Goal: Task Accomplishment & Management: Manage account settings

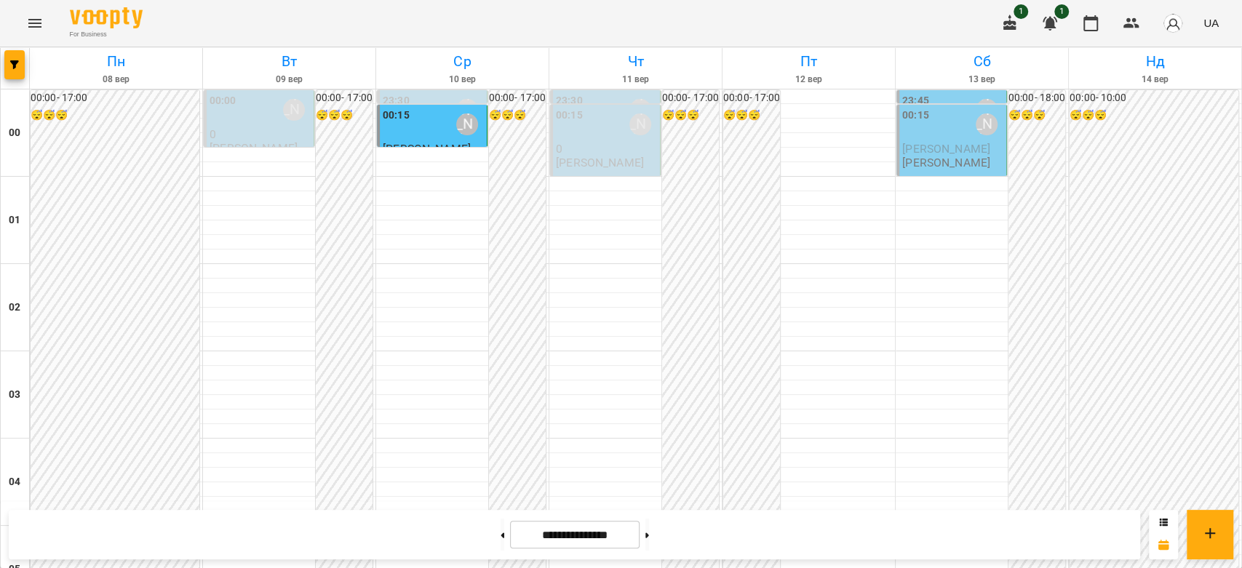
scroll to position [1212, 0]
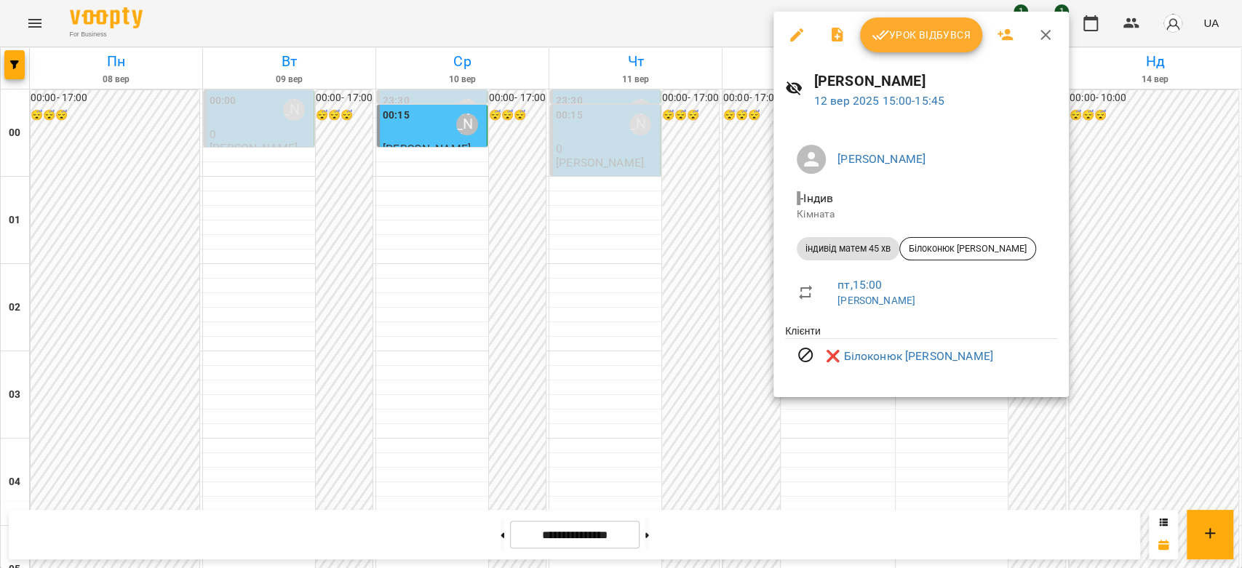
click at [724, 255] on div at bounding box center [621, 284] width 1242 height 568
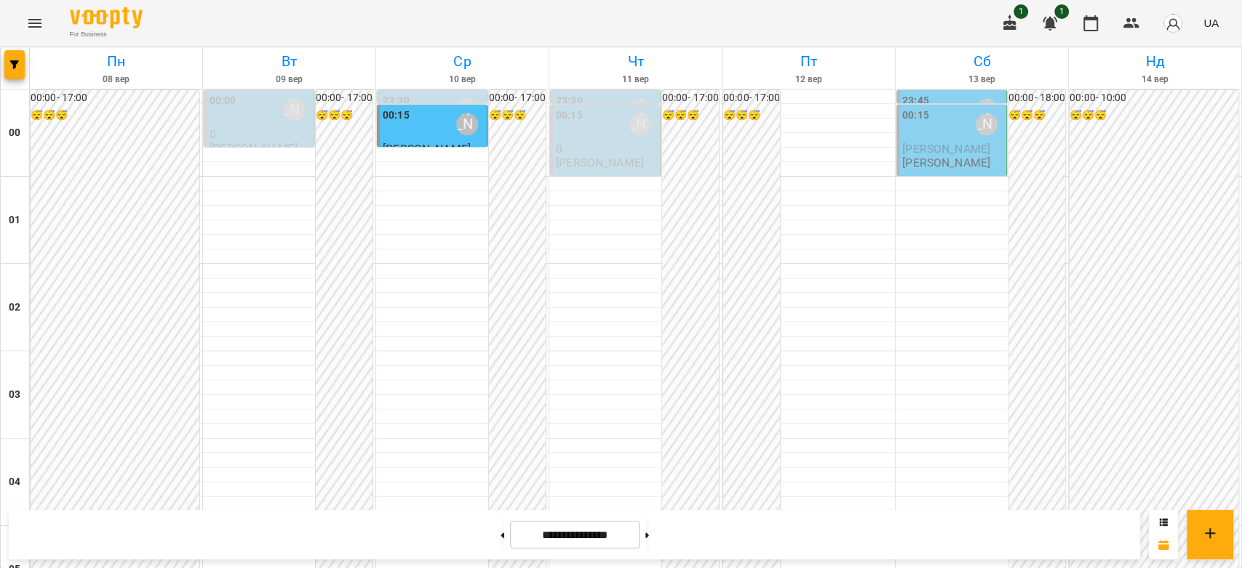
scroll to position [1601, 0]
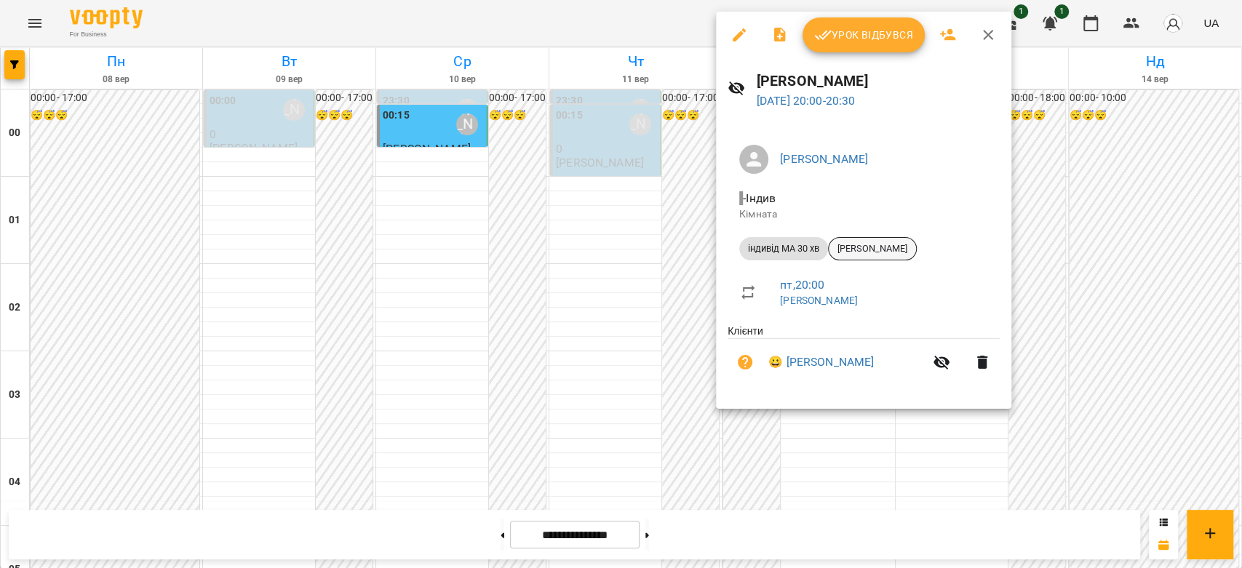
click at [913, 250] on span "[PERSON_NAME]" at bounding box center [872, 248] width 87 height 13
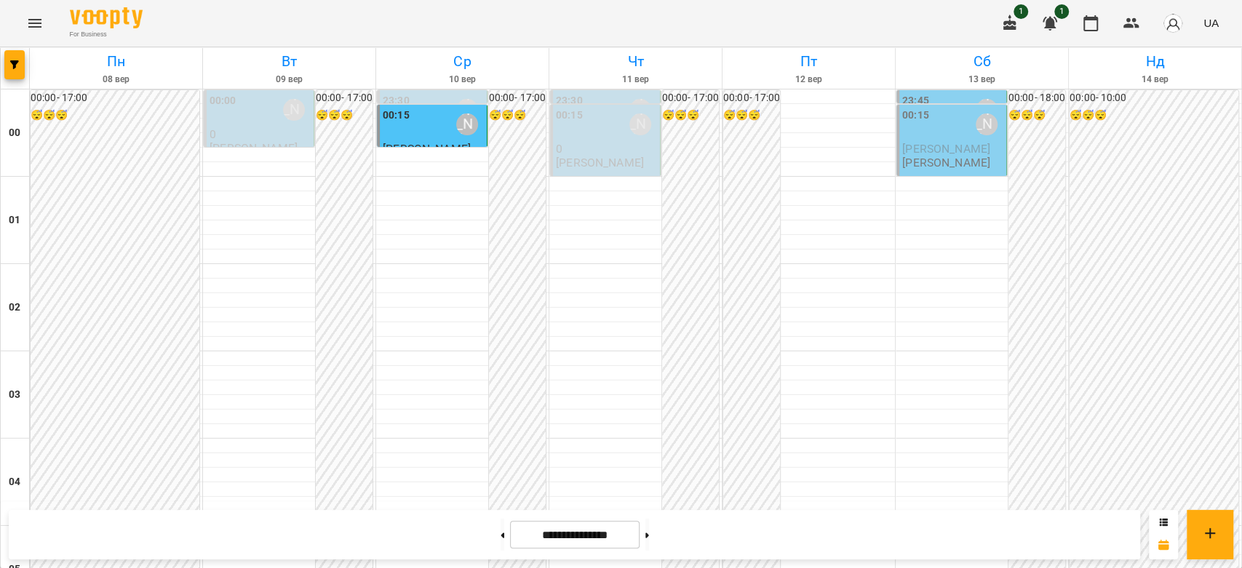
scroll to position [1536, 0]
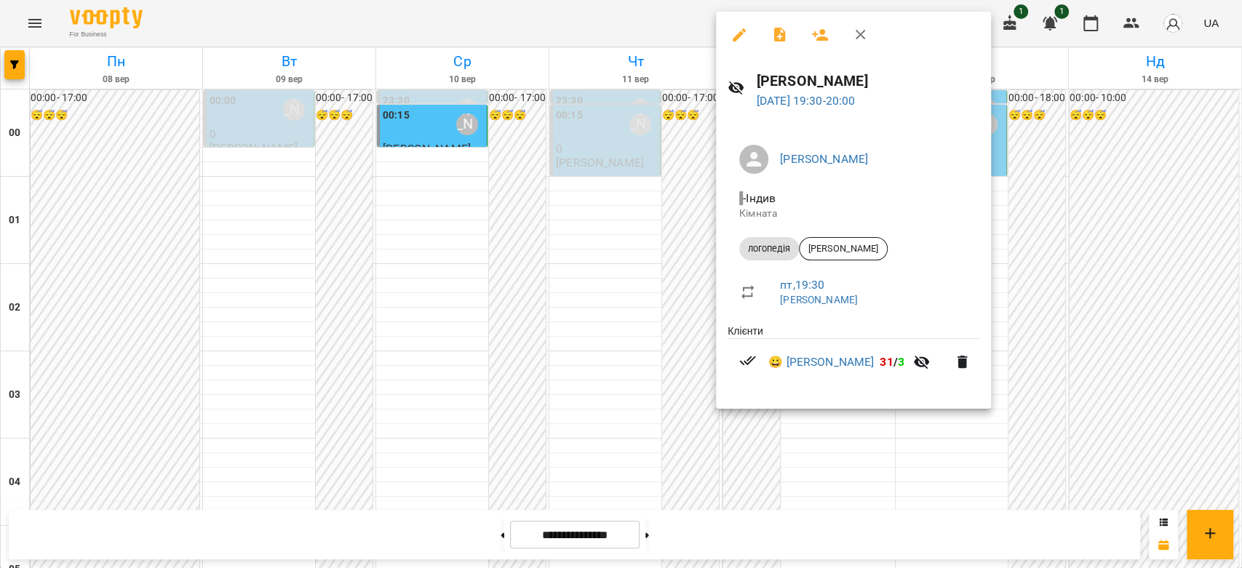
click at [691, 231] on div at bounding box center [621, 284] width 1242 height 568
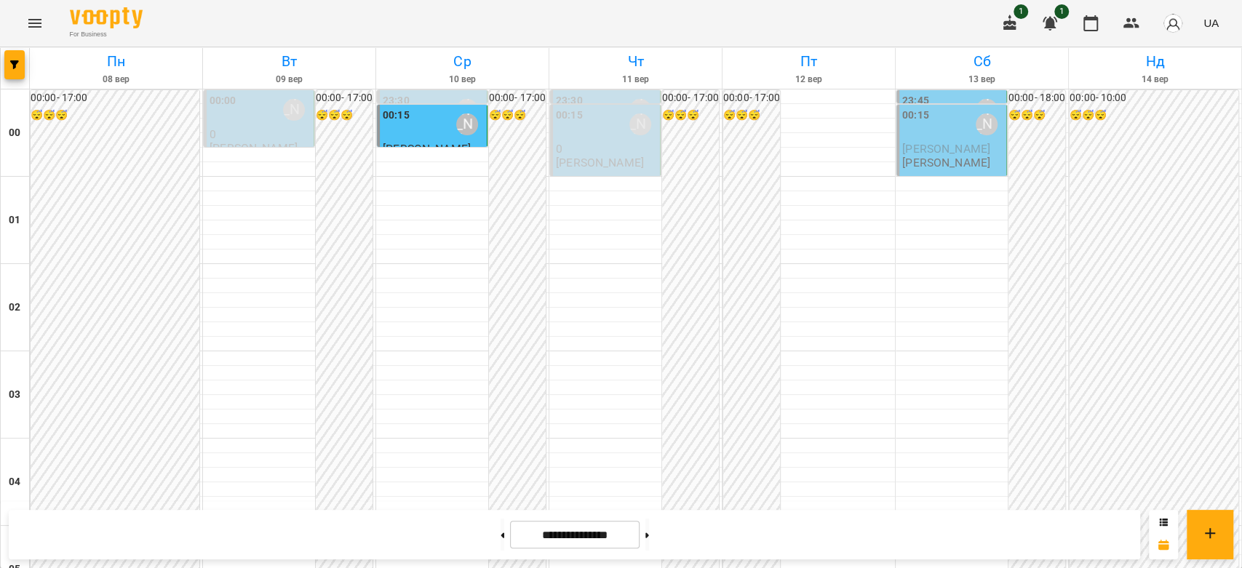
scroll to position [1439, 0]
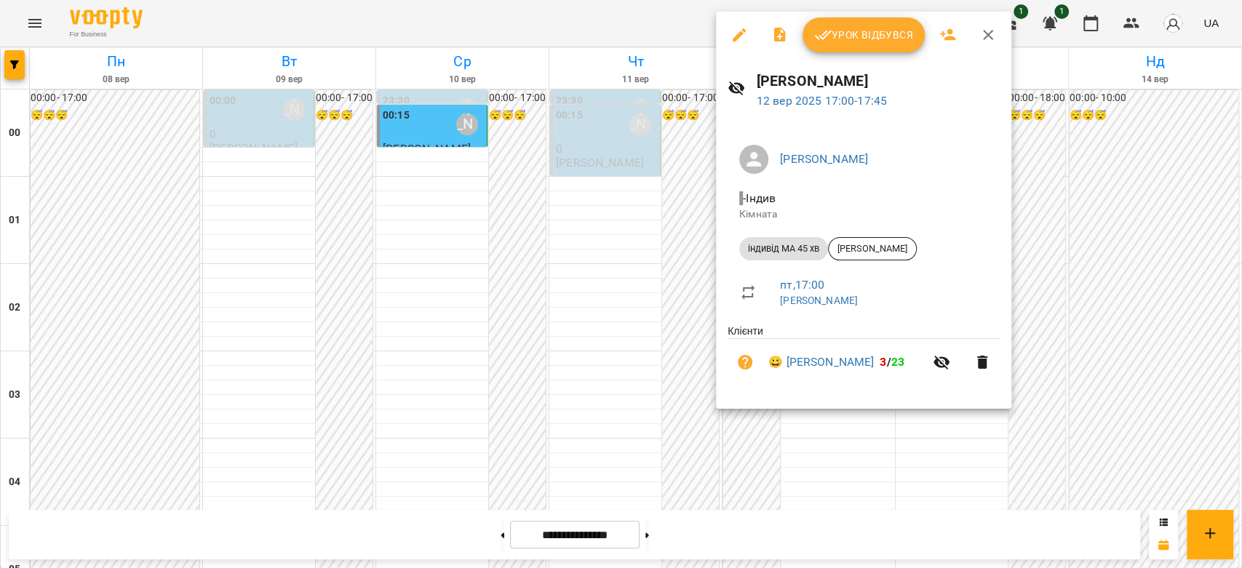
click at [632, 224] on div at bounding box center [621, 284] width 1242 height 568
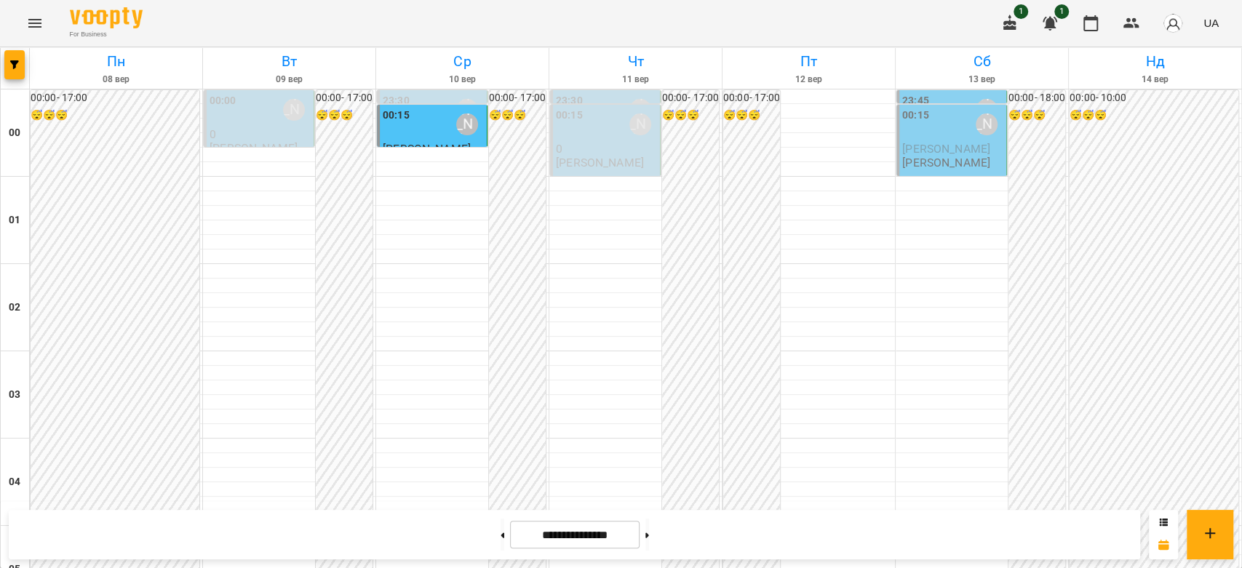
scroll to position [1682, 0]
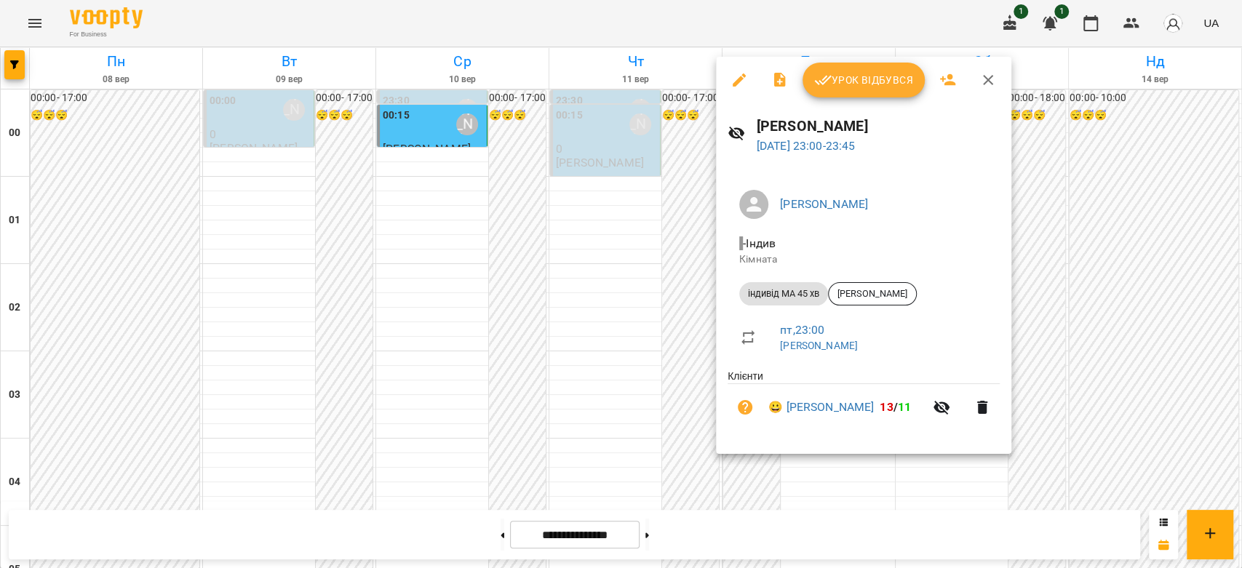
click at [600, 351] on div at bounding box center [621, 284] width 1242 height 568
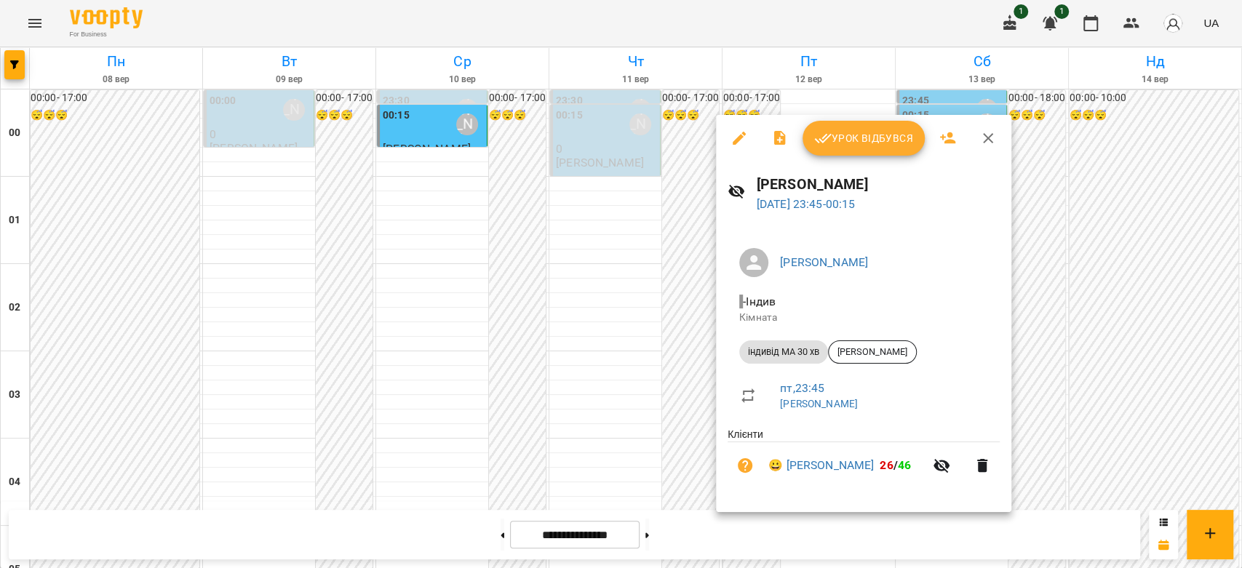
click at [549, 349] on div at bounding box center [621, 284] width 1242 height 568
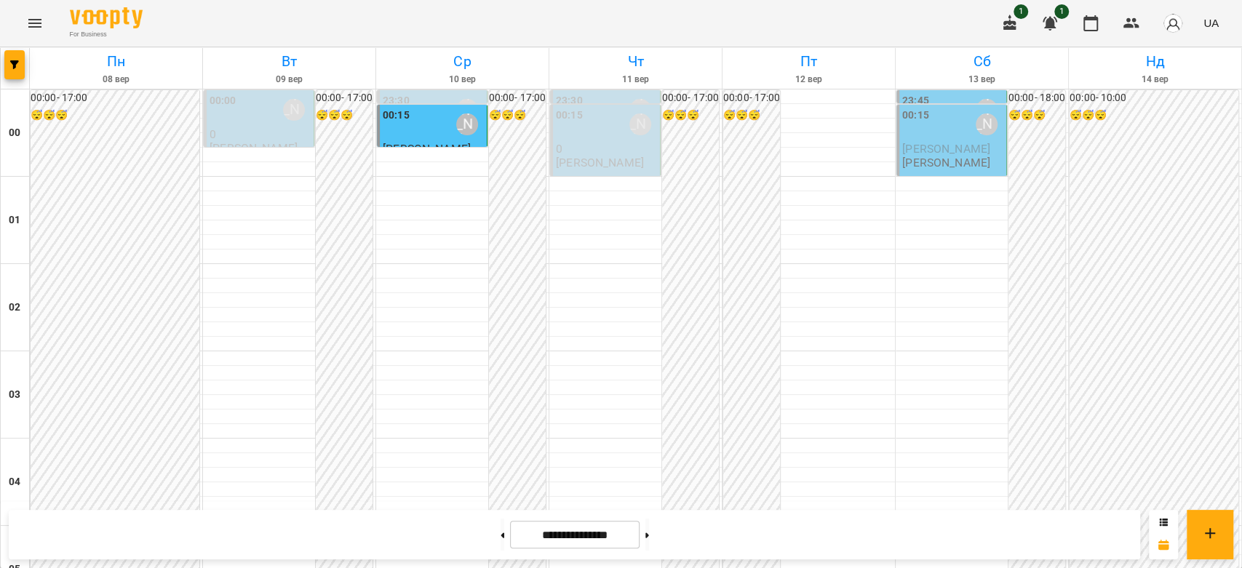
scroll to position [1197, 0]
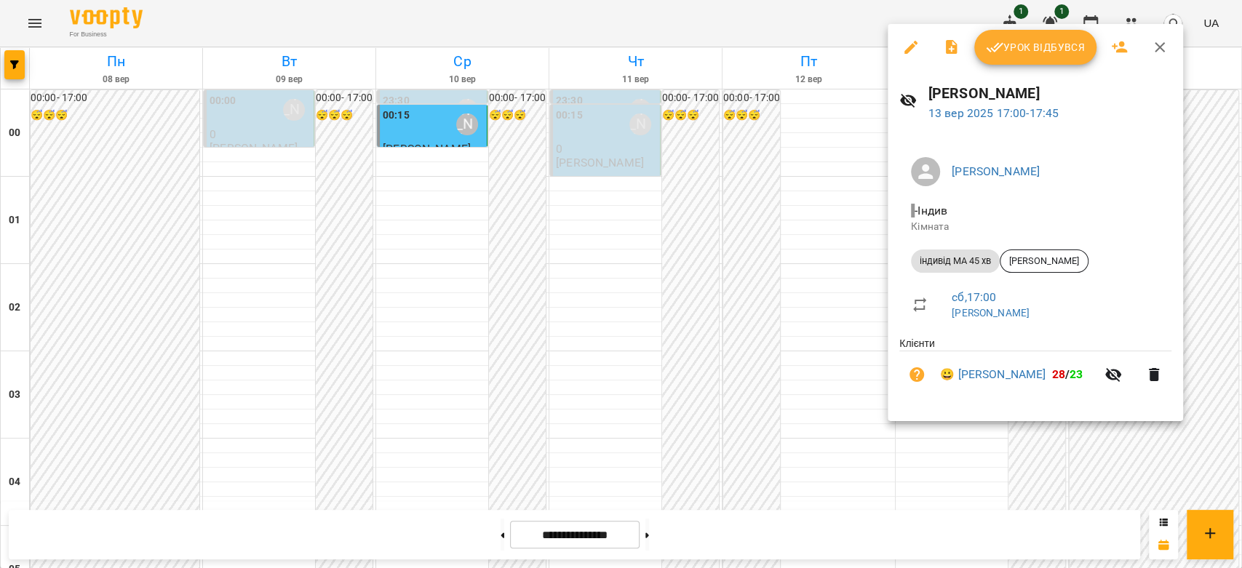
click at [819, 276] on div at bounding box center [621, 284] width 1242 height 568
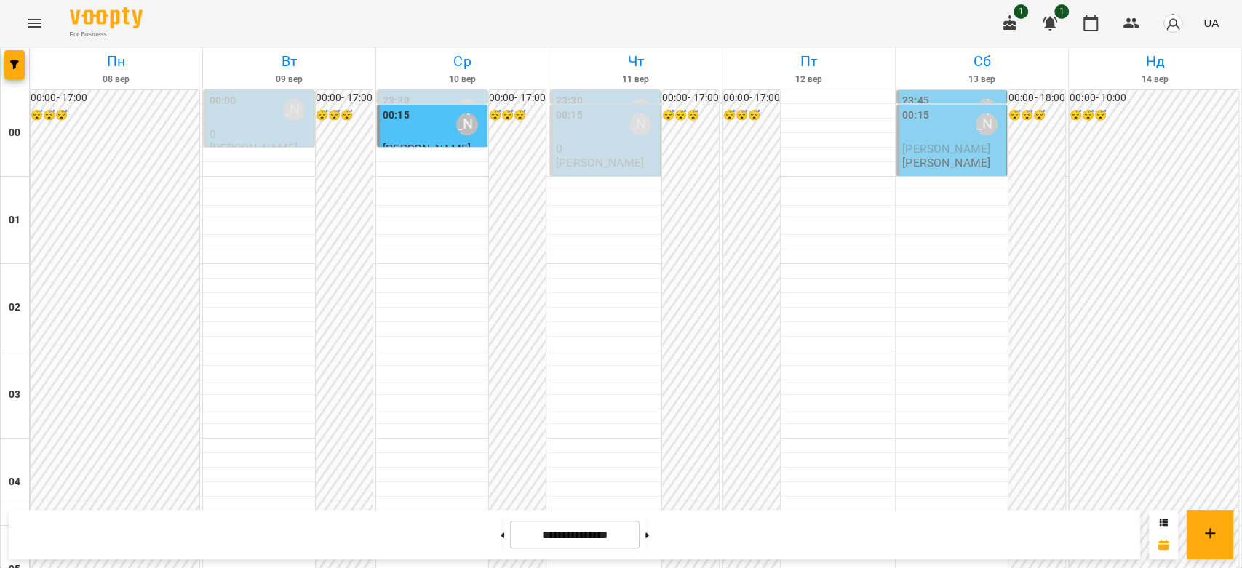
scroll to position [1278, 0]
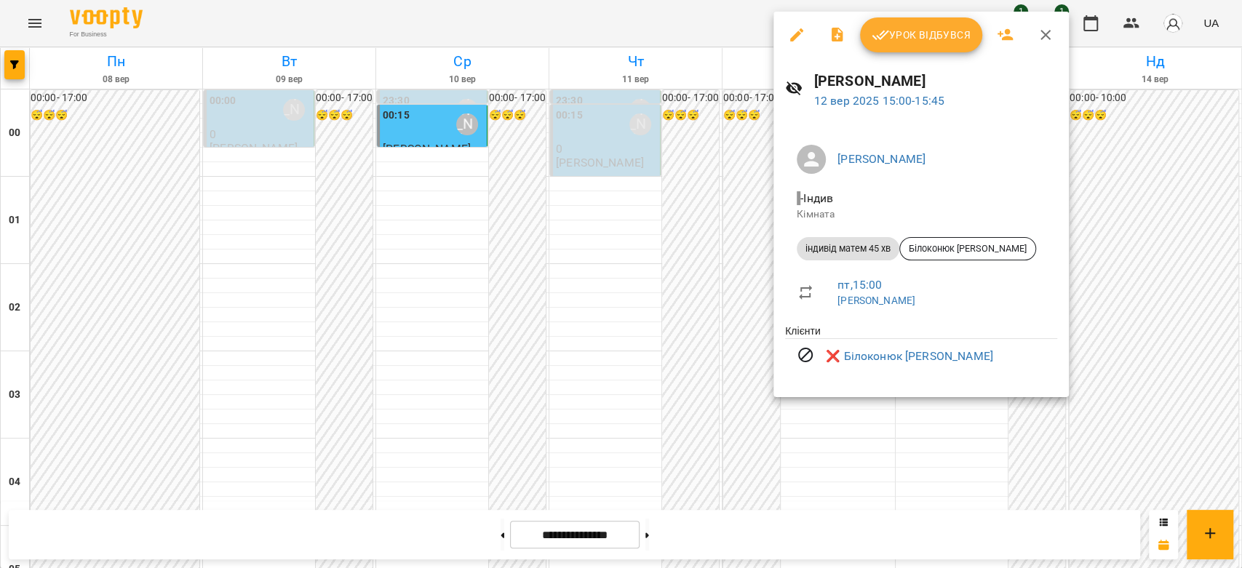
click at [677, 165] on div at bounding box center [621, 284] width 1242 height 568
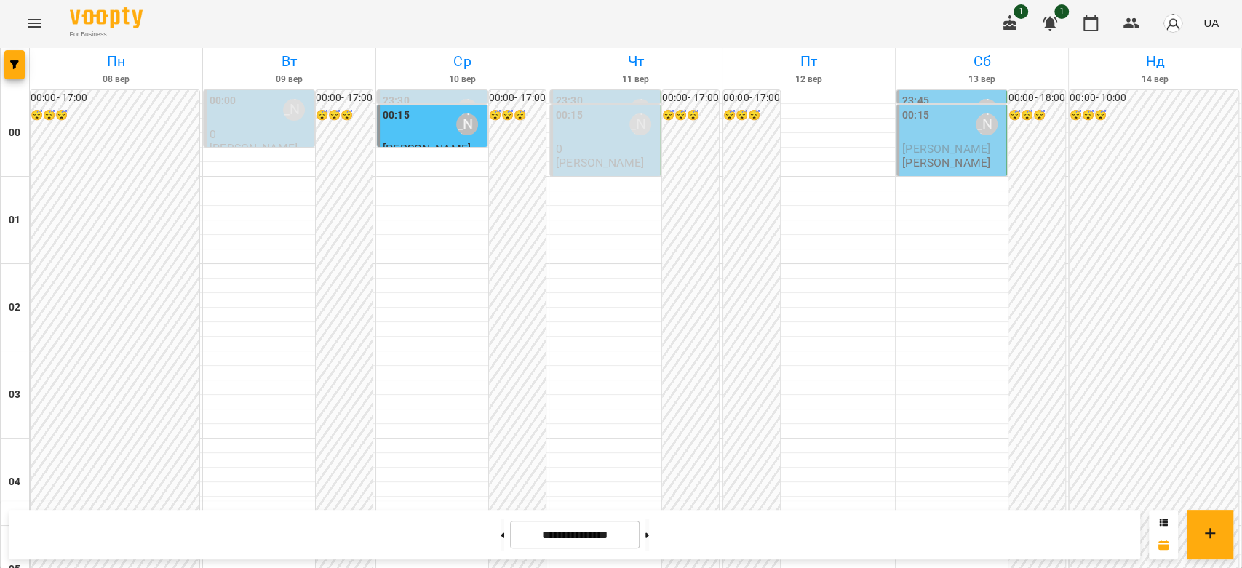
scroll to position [1617, 0]
click at [649, 537] on button at bounding box center [647, 535] width 4 height 32
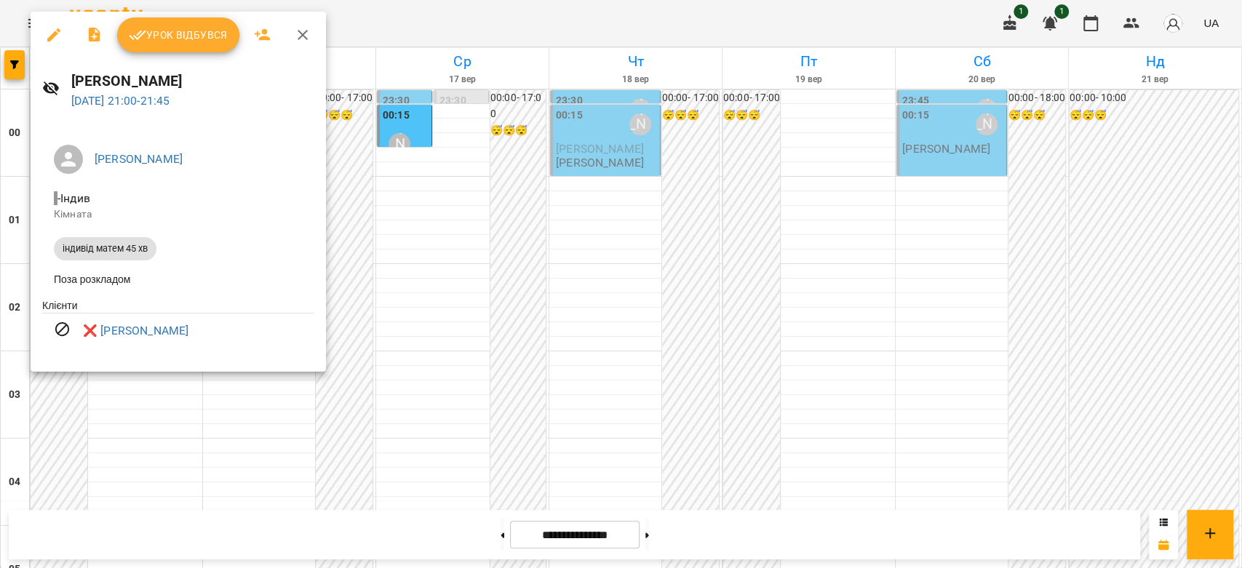
click at [659, 294] on div at bounding box center [621, 284] width 1242 height 568
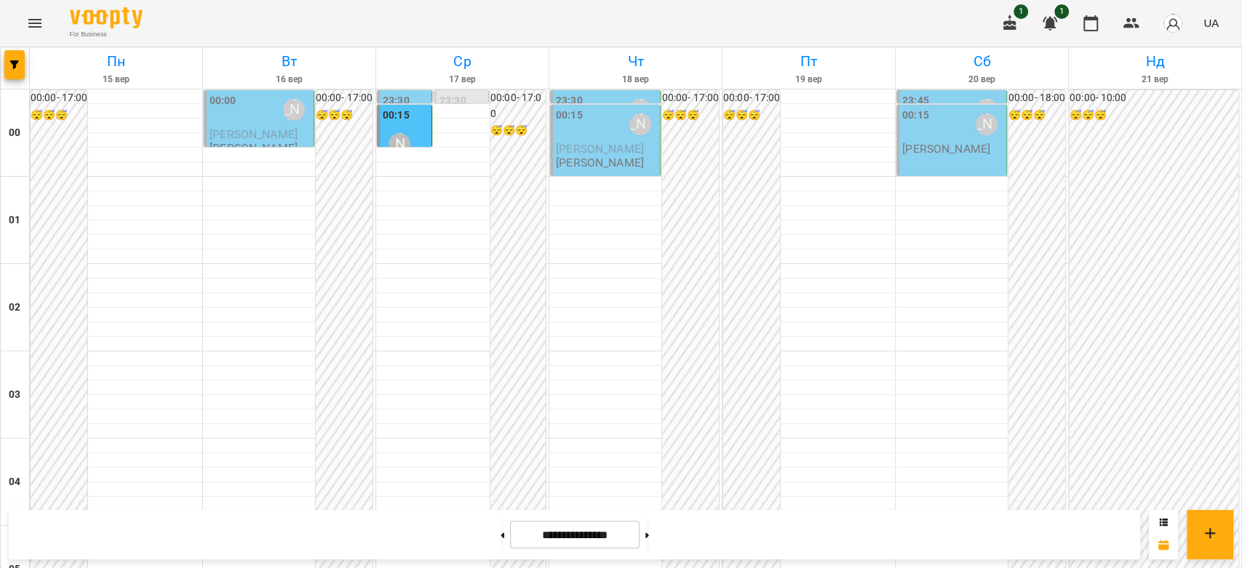
scroll to position [1455, 0]
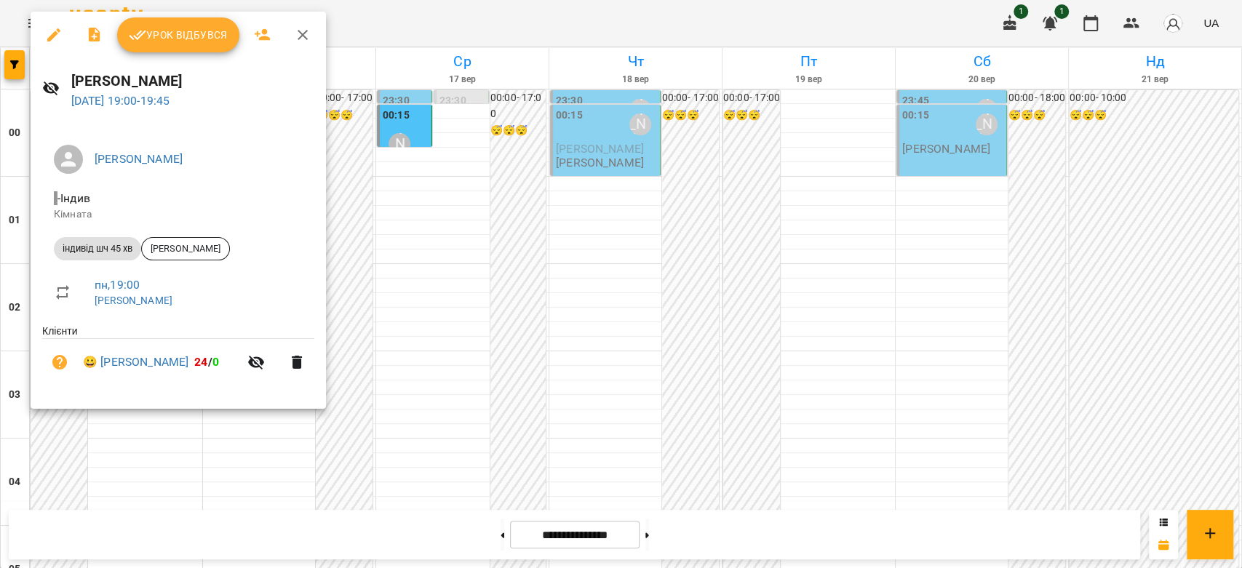
click at [402, 306] on div at bounding box center [621, 284] width 1242 height 568
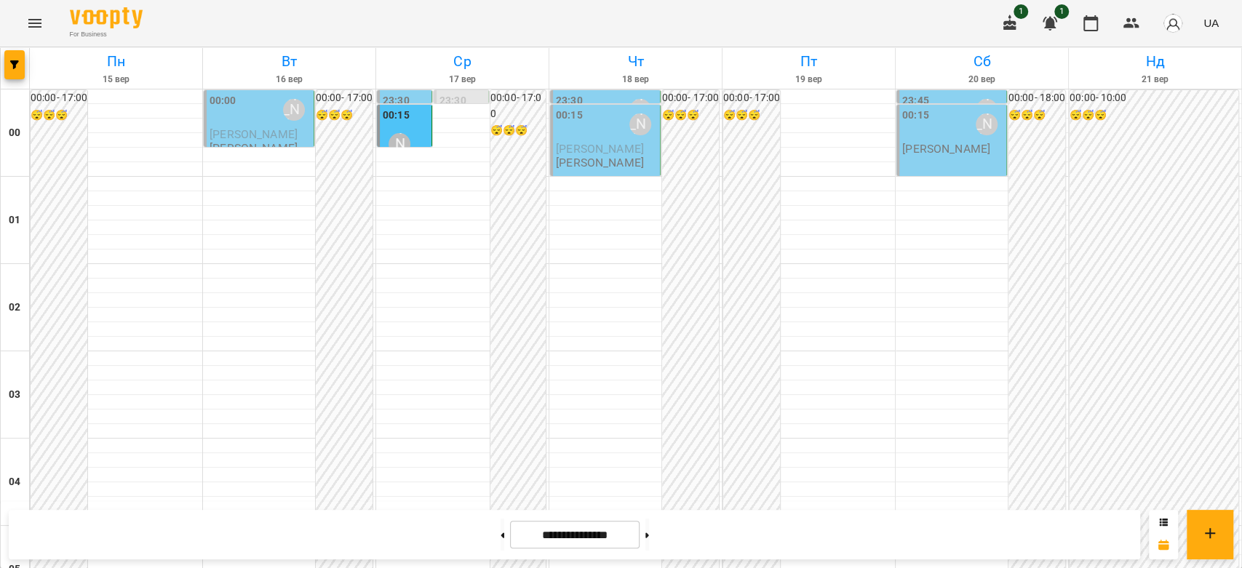
scroll to position [1374, 0]
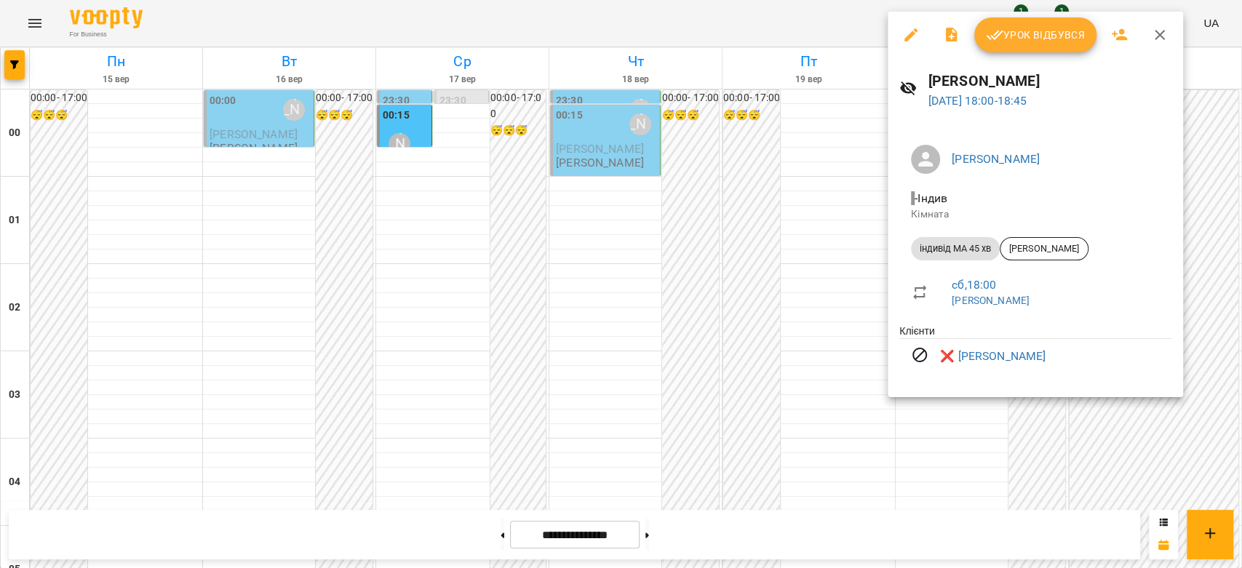
click at [697, 333] on div at bounding box center [621, 284] width 1242 height 568
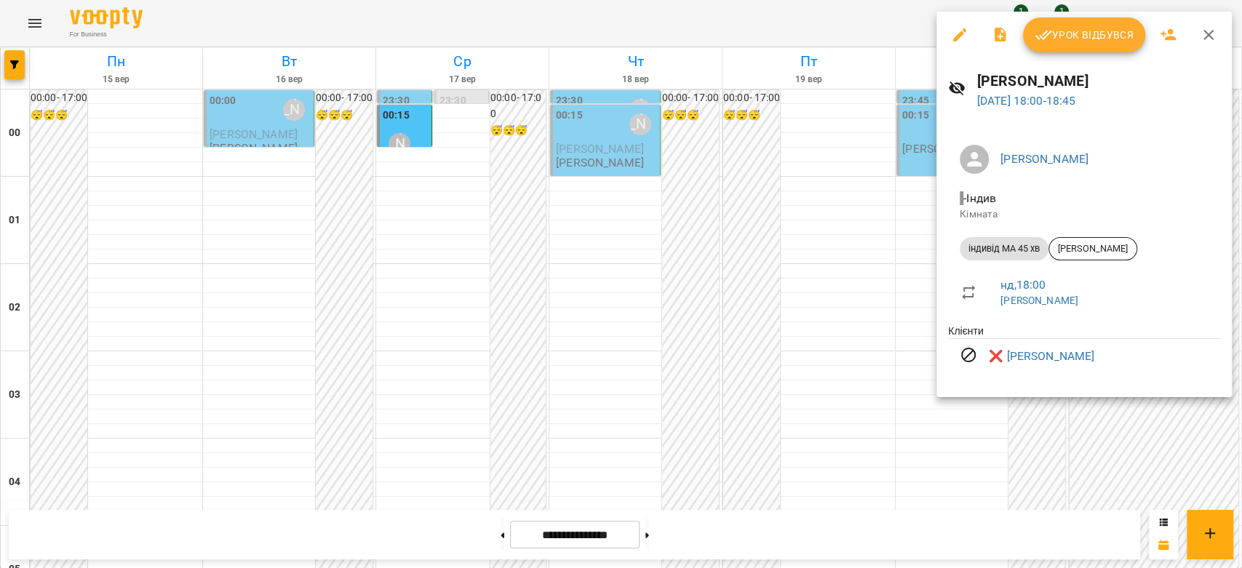
click at [848, 310] on div at bounding box center [621, 284] width 1242 height 568
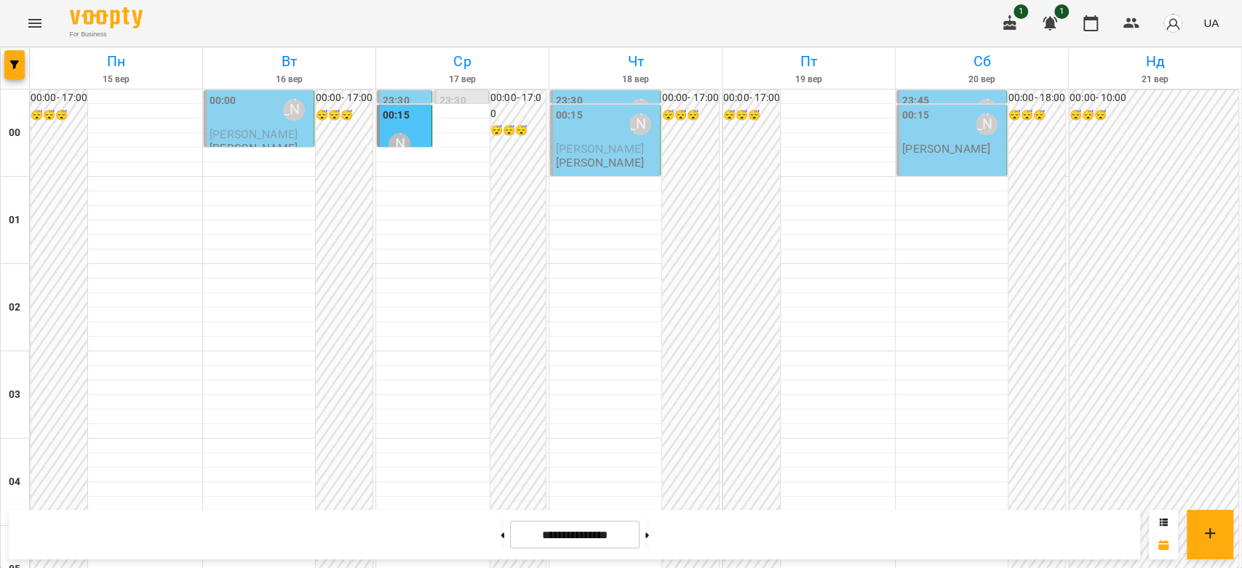
scroll to position [970, 0]
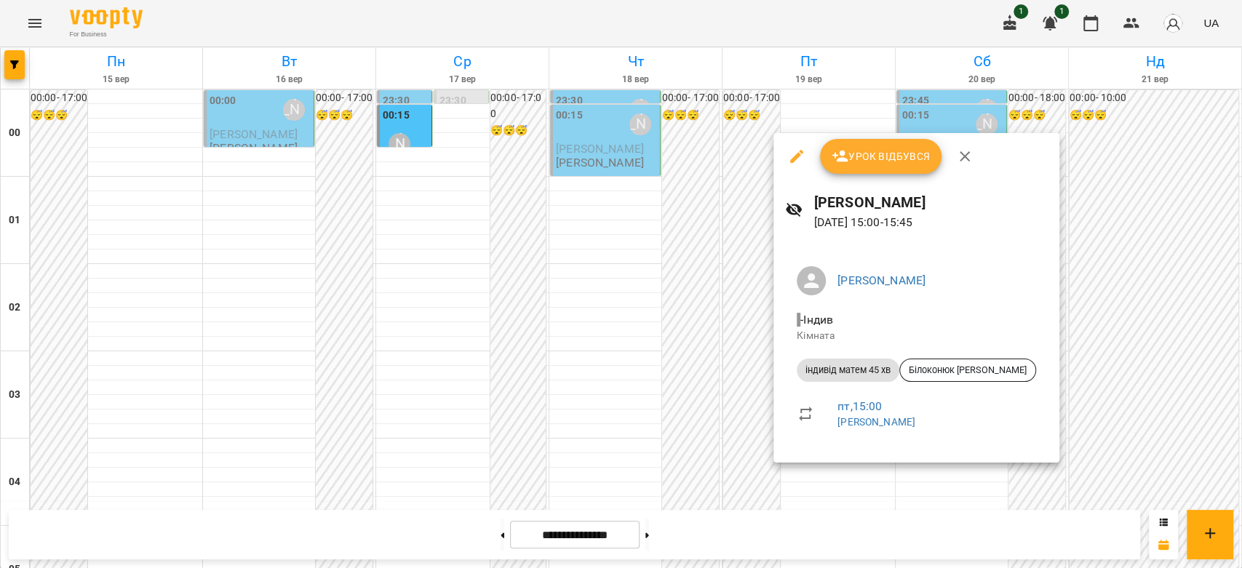
click at [736, 322] on div at bounding box center [621, 284] width 1242 height 568
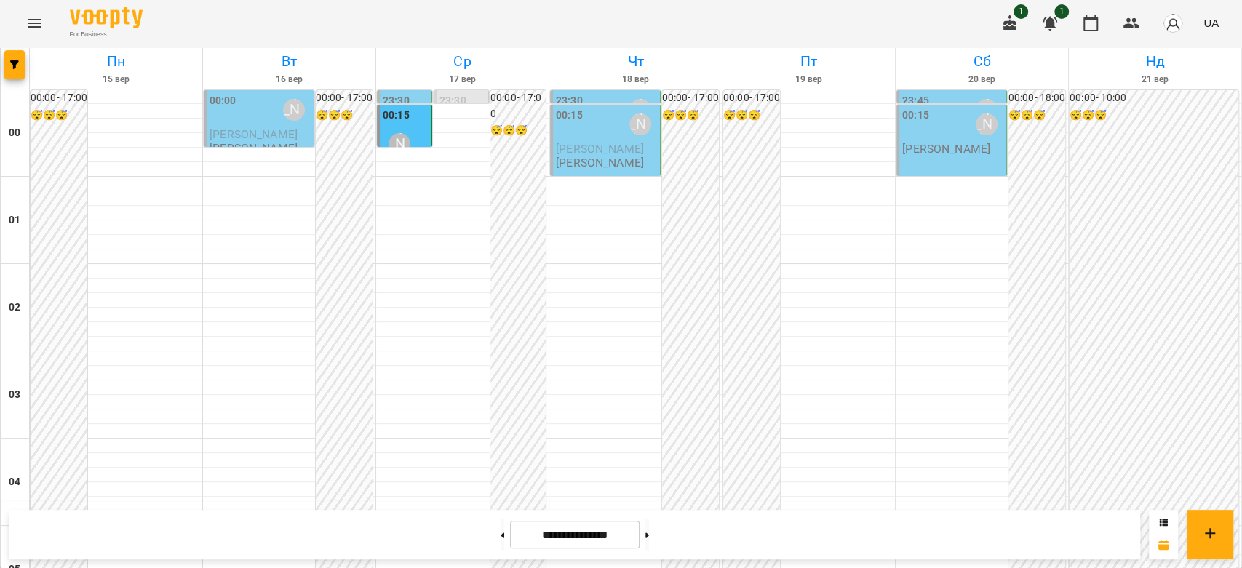
scroll to position [808, 0]
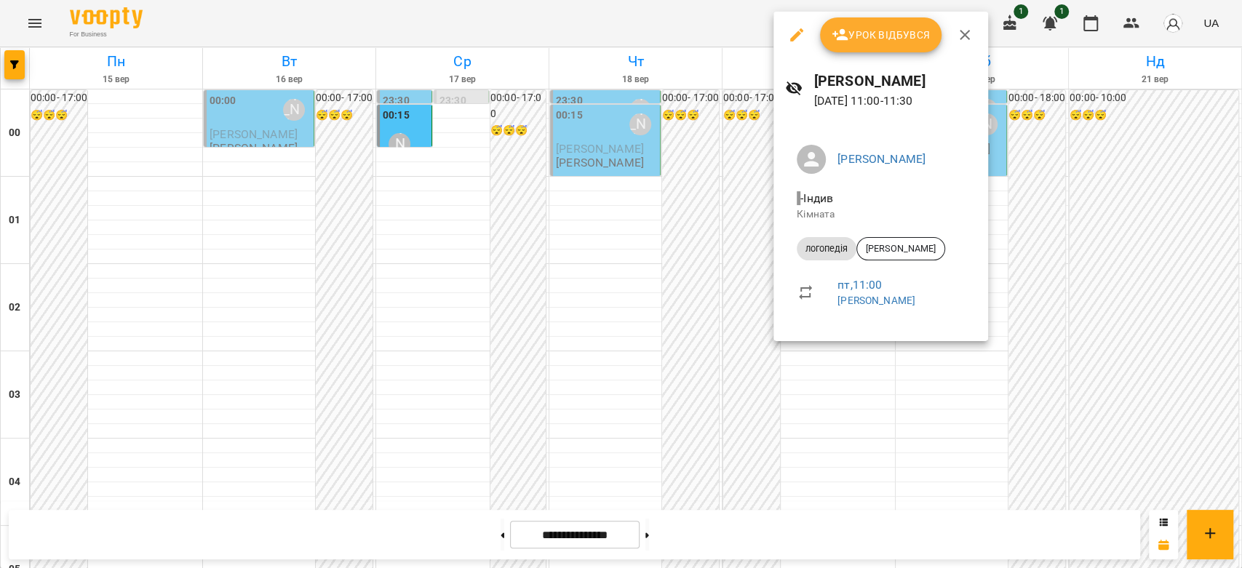
click at [771, 319] on div at bounding box center [621, 284] width 1242 height 568
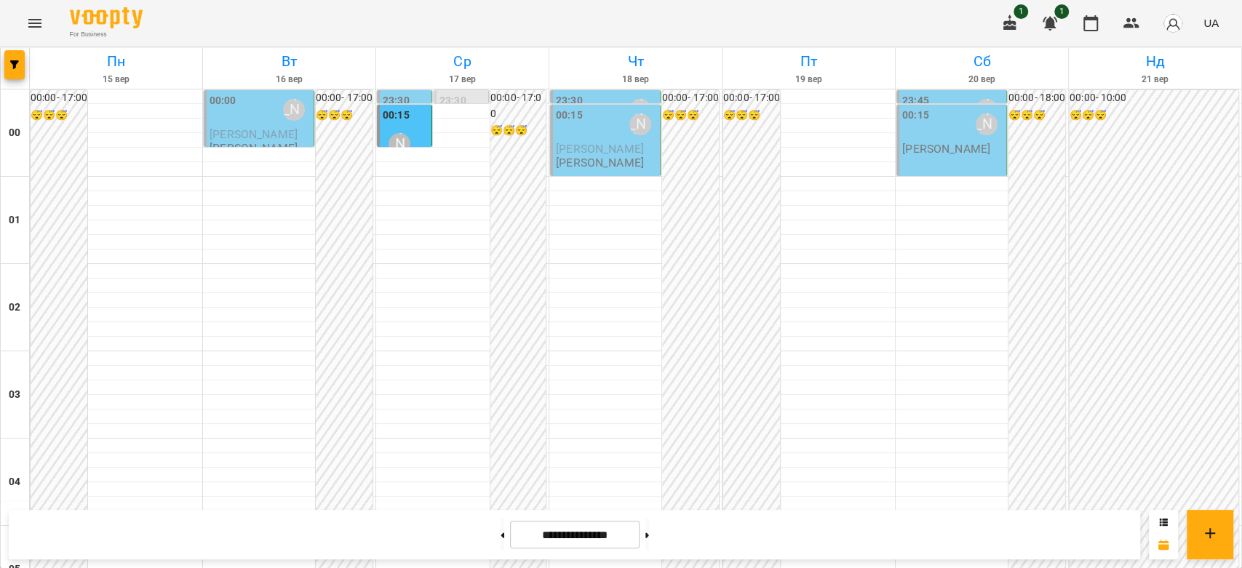
scroll to position [1455, 0]
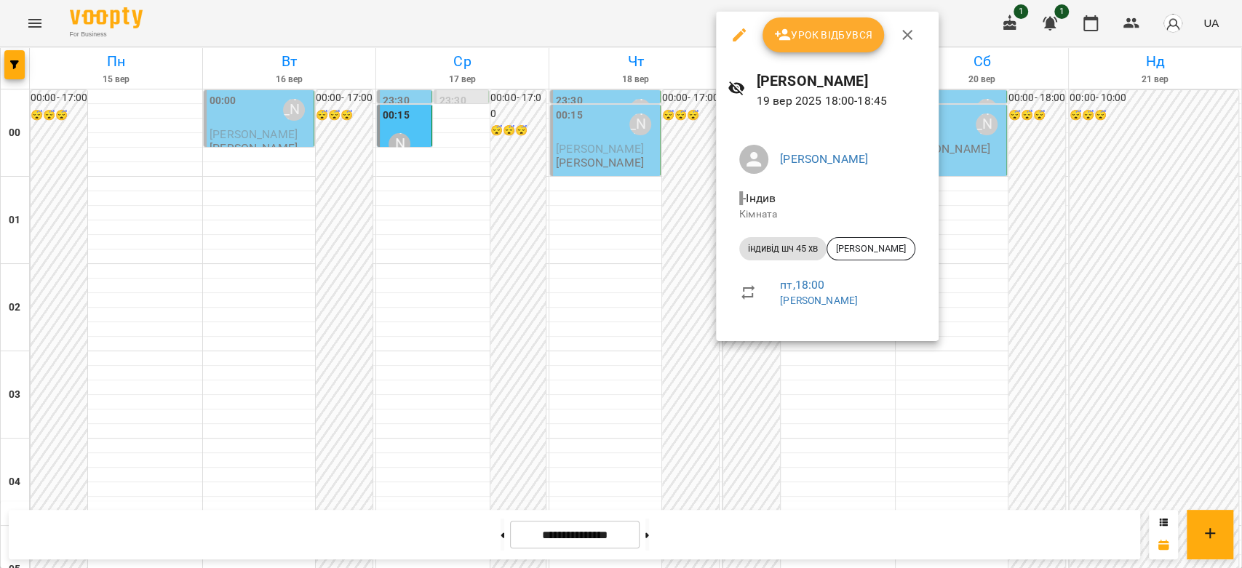
click at [669, 269] on div at bounding box center [621, 284] width 1242 height 568
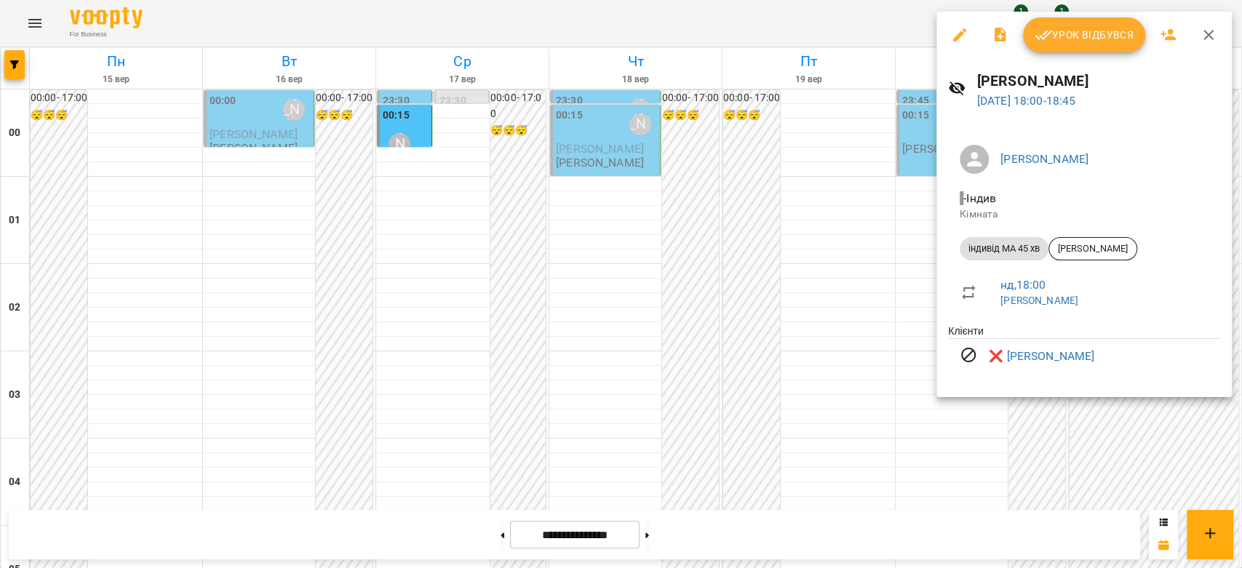
click at [772, 217] on div at bounding box center [621, 284] width 1242 height 568
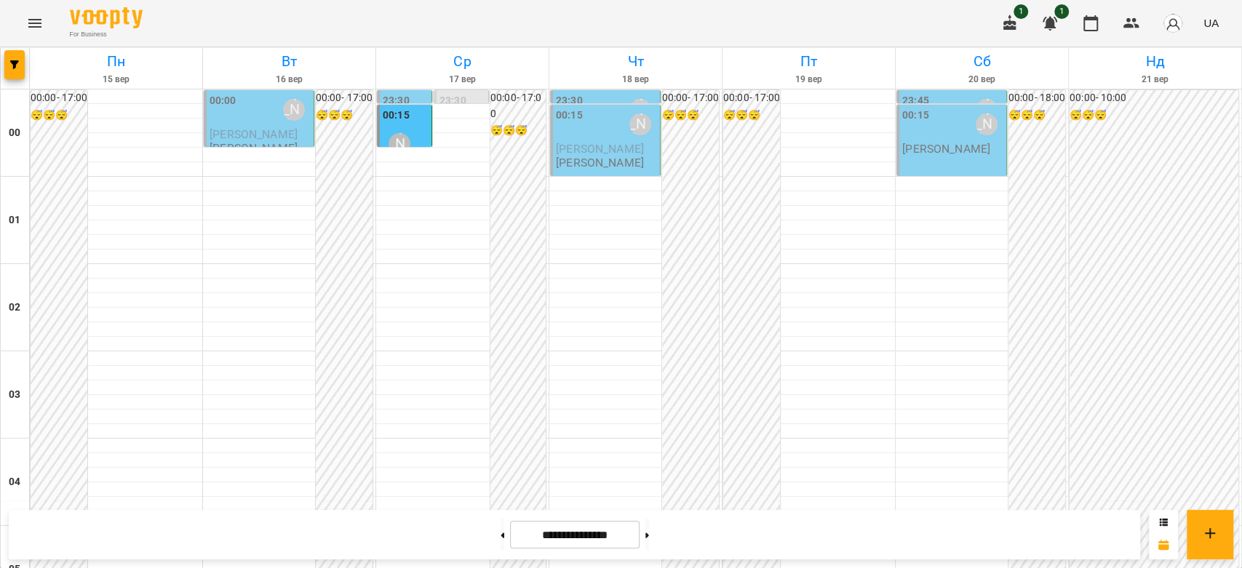
scroll to position [1212, 0]
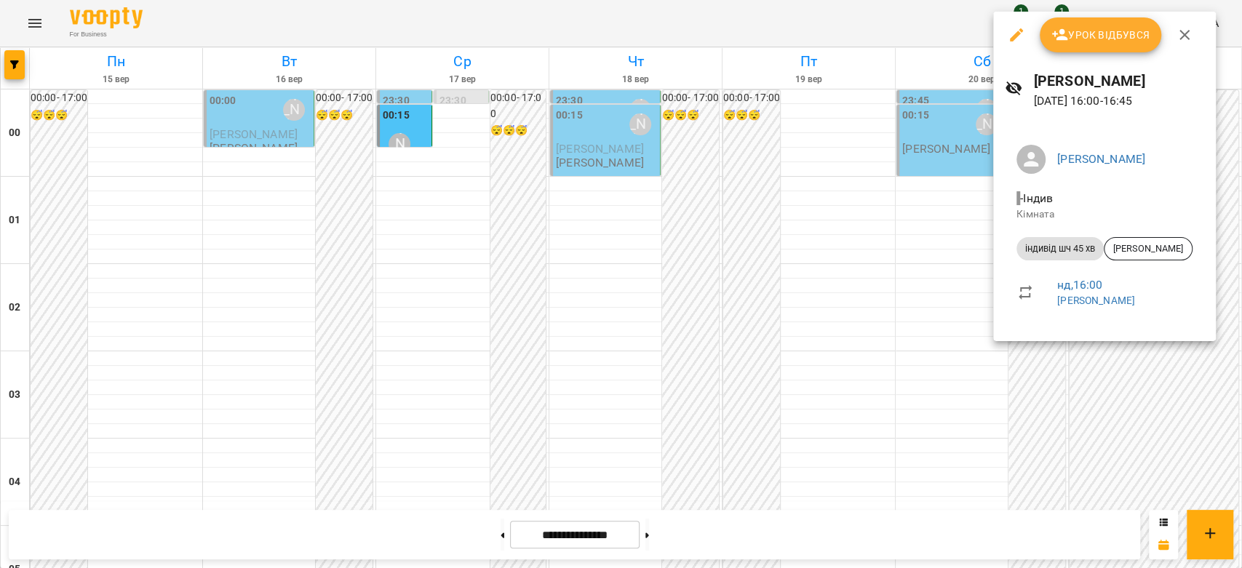
click at [894, 266] on div at bounding box center [621, 284] width 1242 height 568
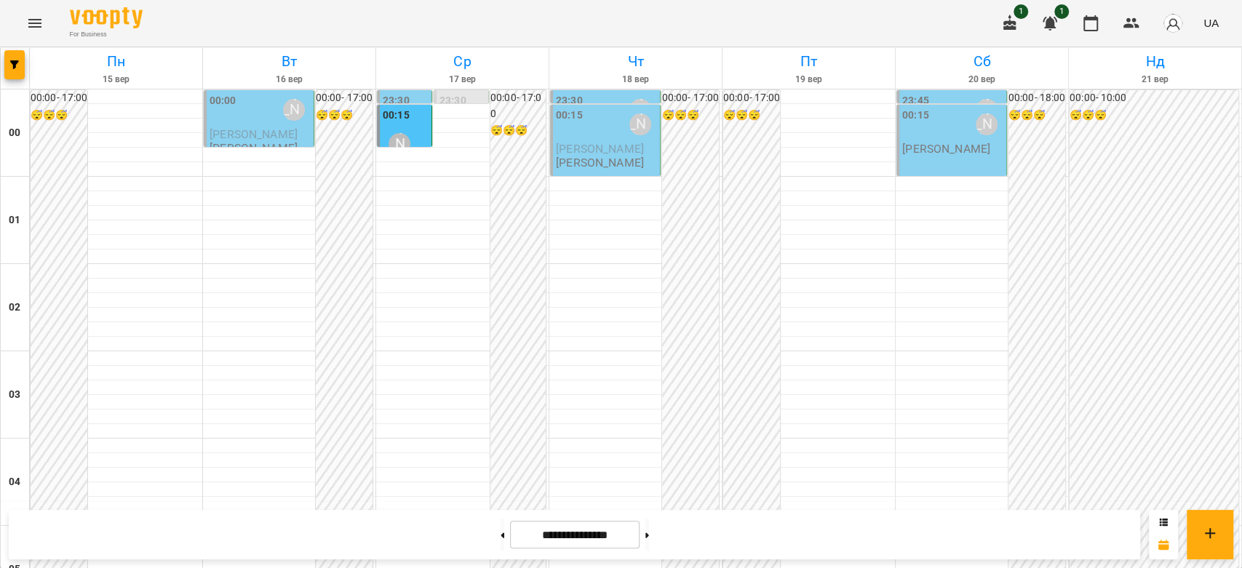
scroll to position [1374, 0]
click at [649, 532] on button at bounding box center [647, 535] width 4 height 32
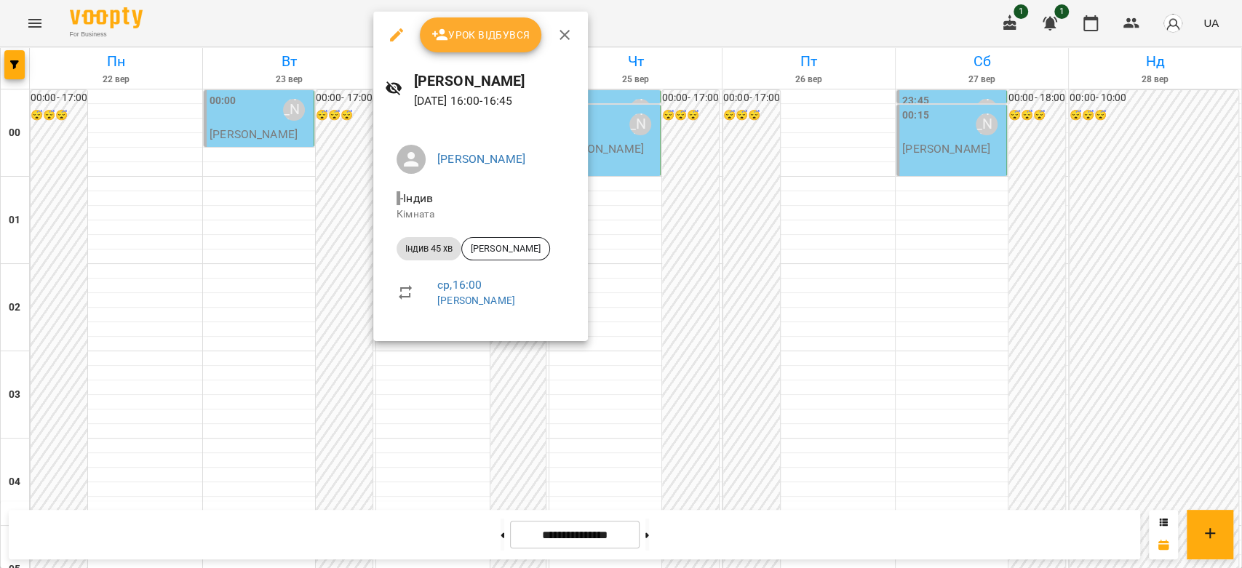
click at [643, 243] on div at bounding box center [621, 284] width 1242 height 568
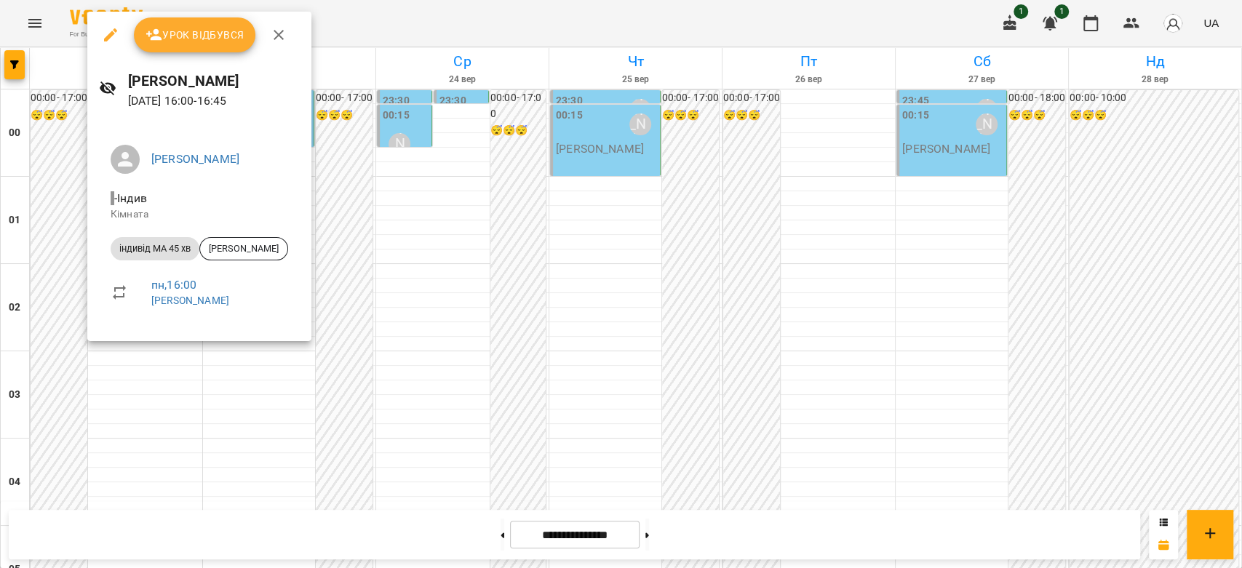
click at [556, 226] on div at bounding box center [621, 284] width 1242 height 568
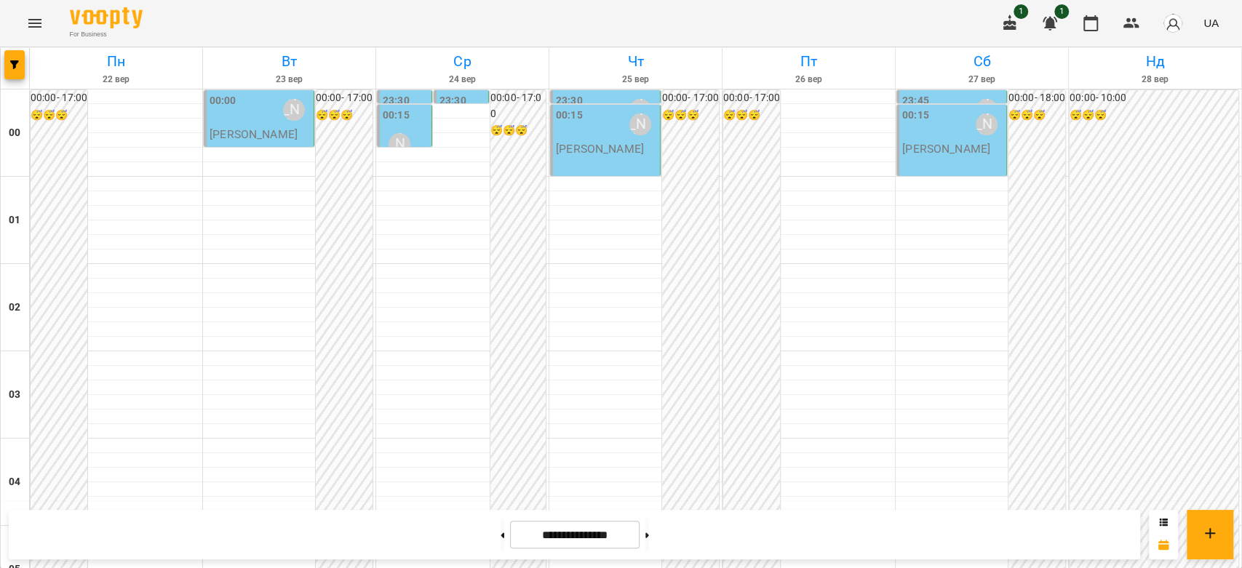
scroll to position [1212, 0]
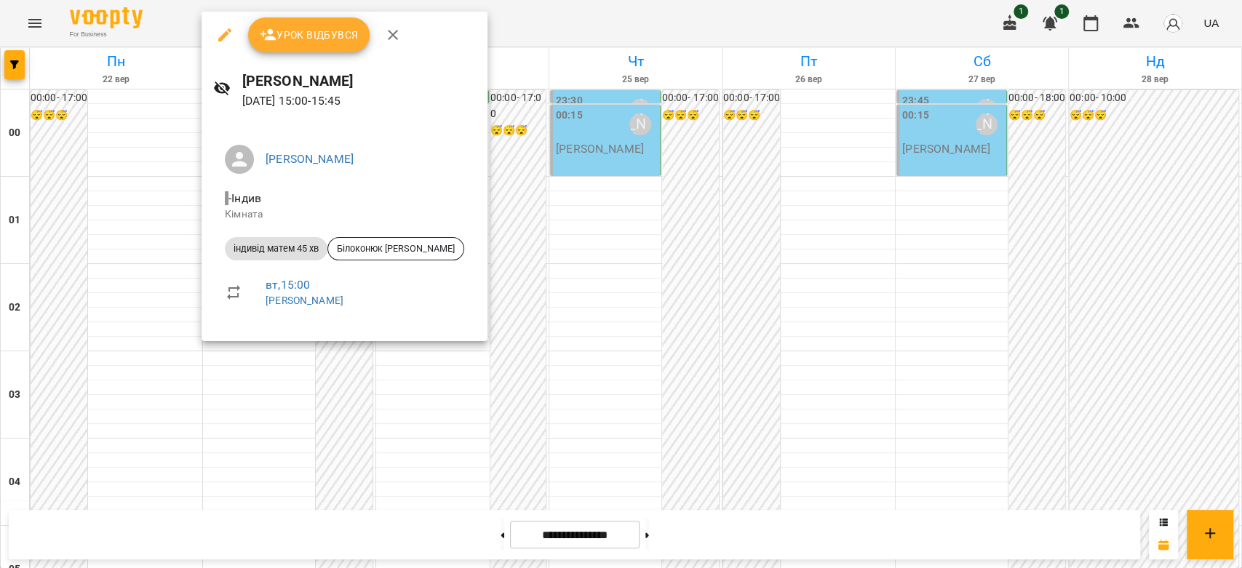
click at [481, 208] on div at bounding box center [621, 284] width 1242 height 568
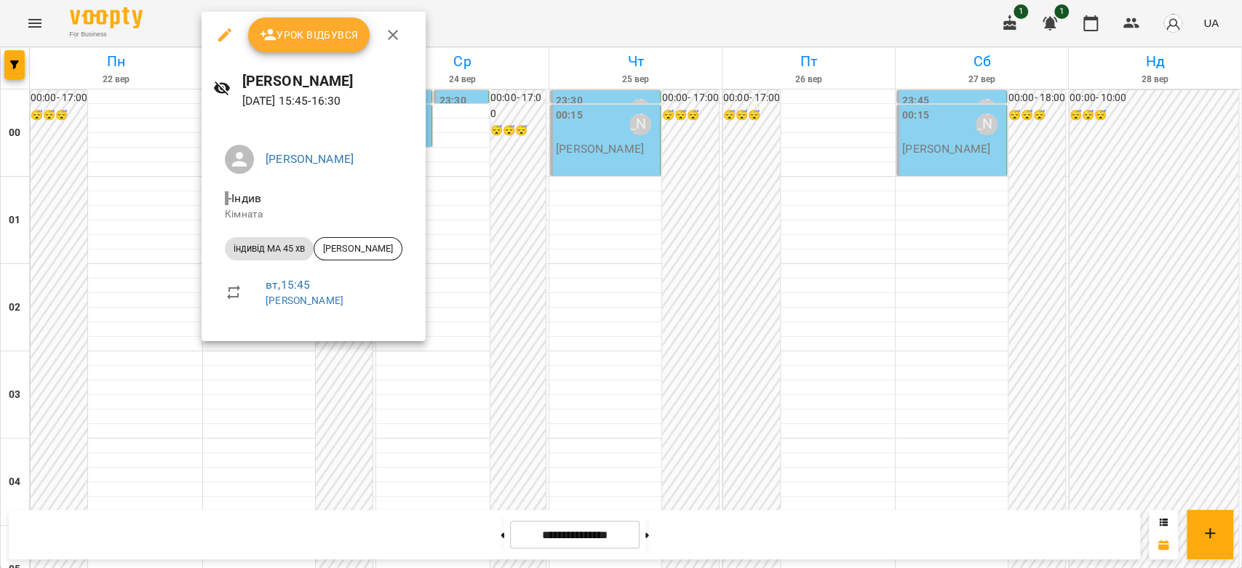
click at [594, 274] on div at bounding box center [621, 284] width 1242 height 568
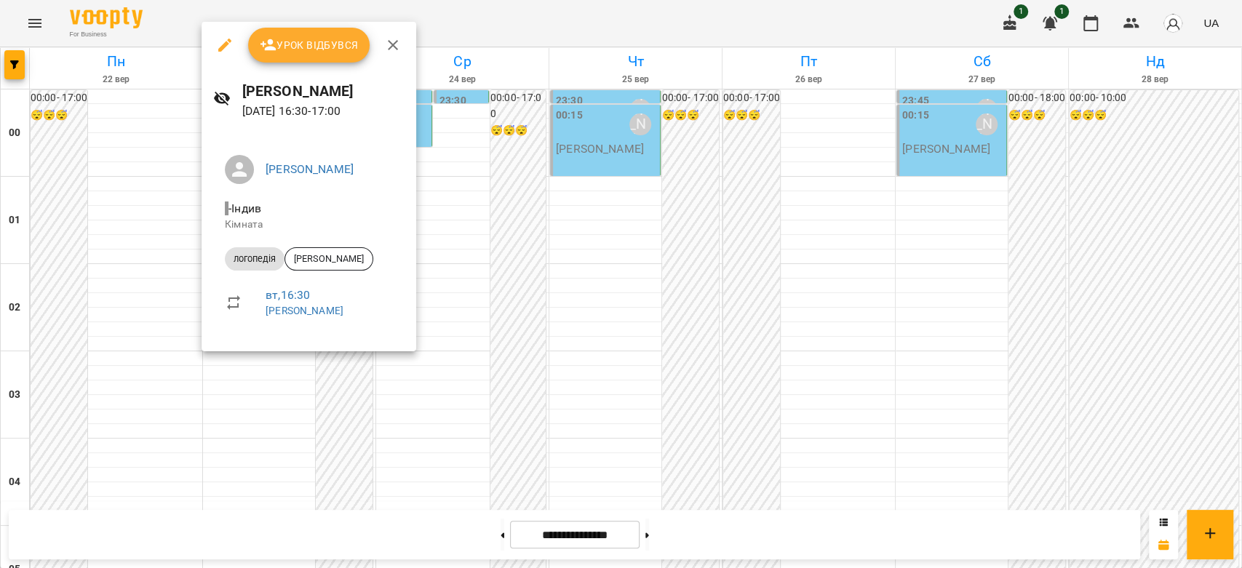
click at [498, 292] on div at bounding box center [621, 284] width 1242 height 568
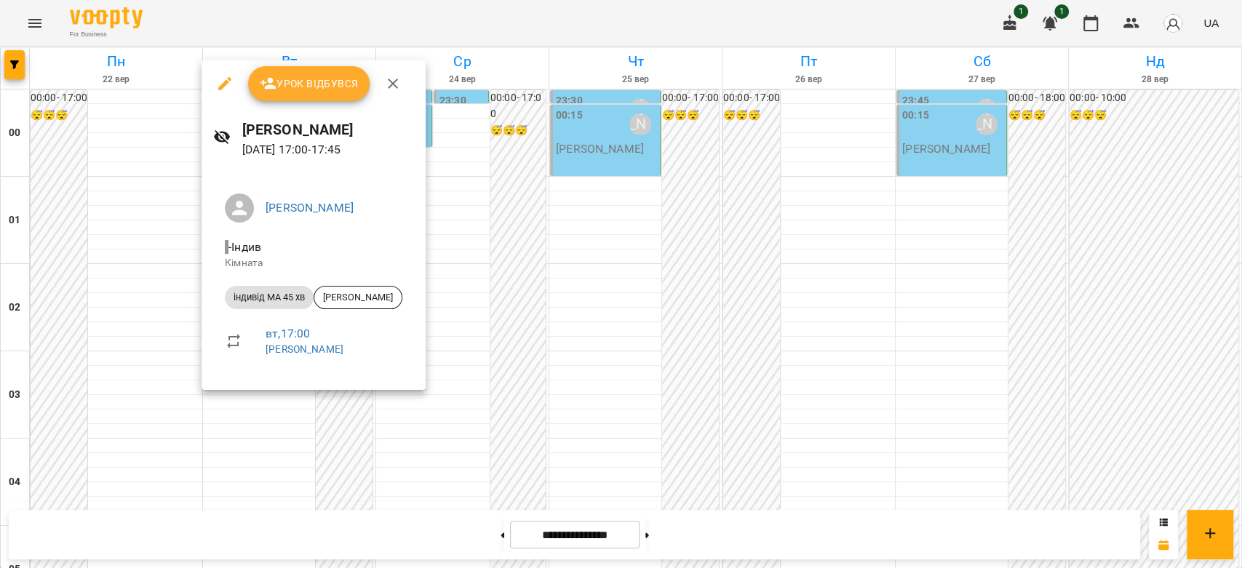
click at [505, 325] on div at bounding box center [621, 284] width 1242 height 568
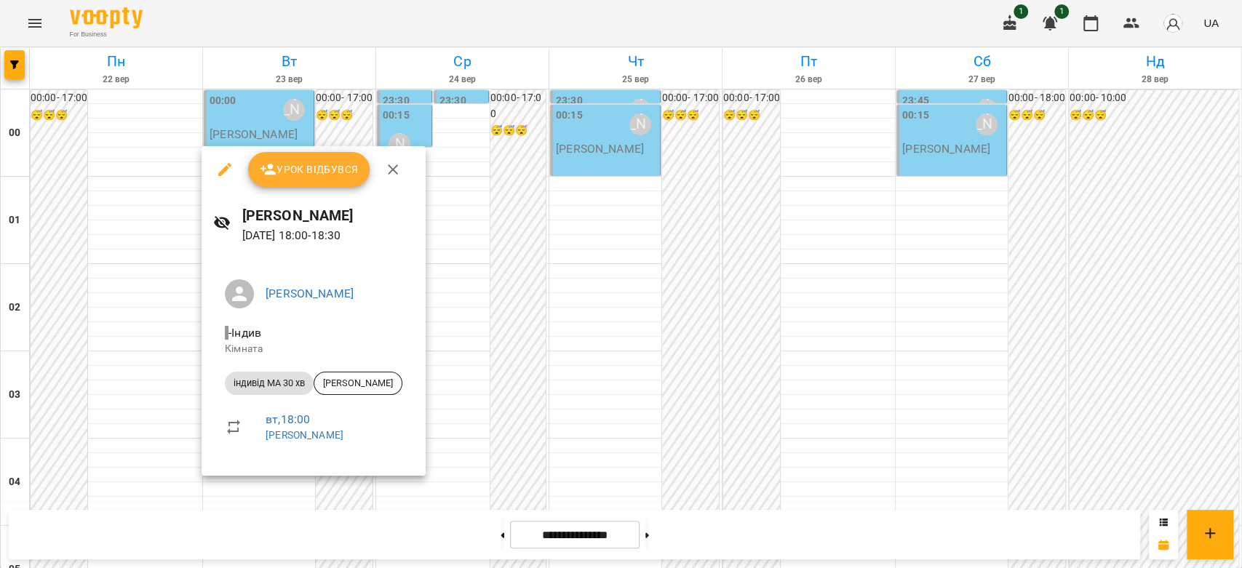
click at [582, 299] on div at bounding box center [621, 284] width 1242 height 568
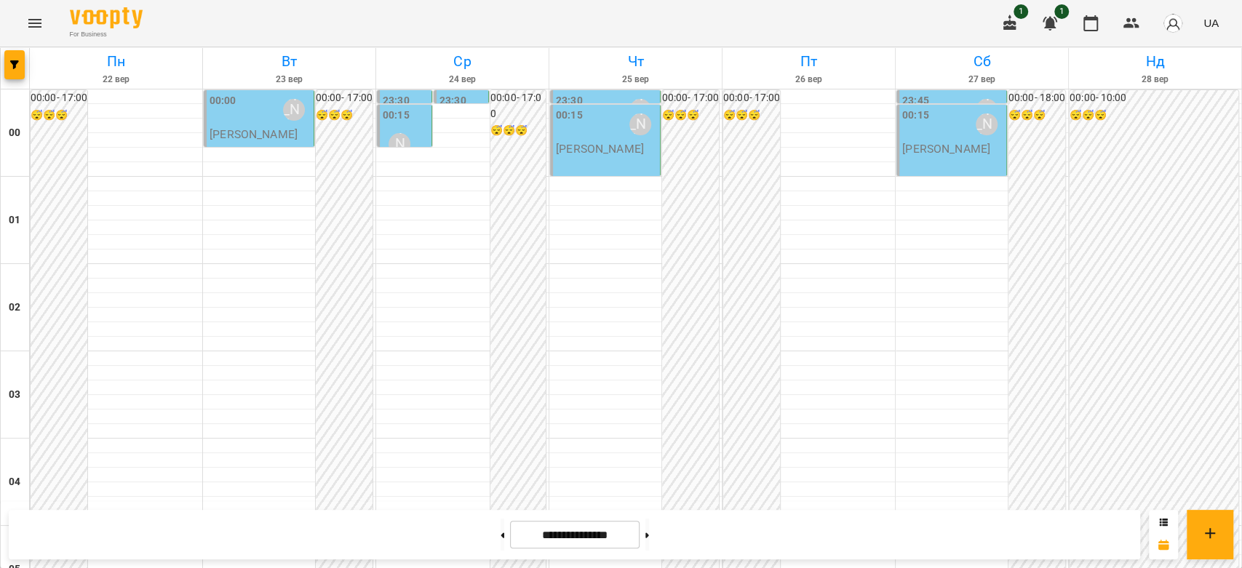
scroll to position [1455, 0]
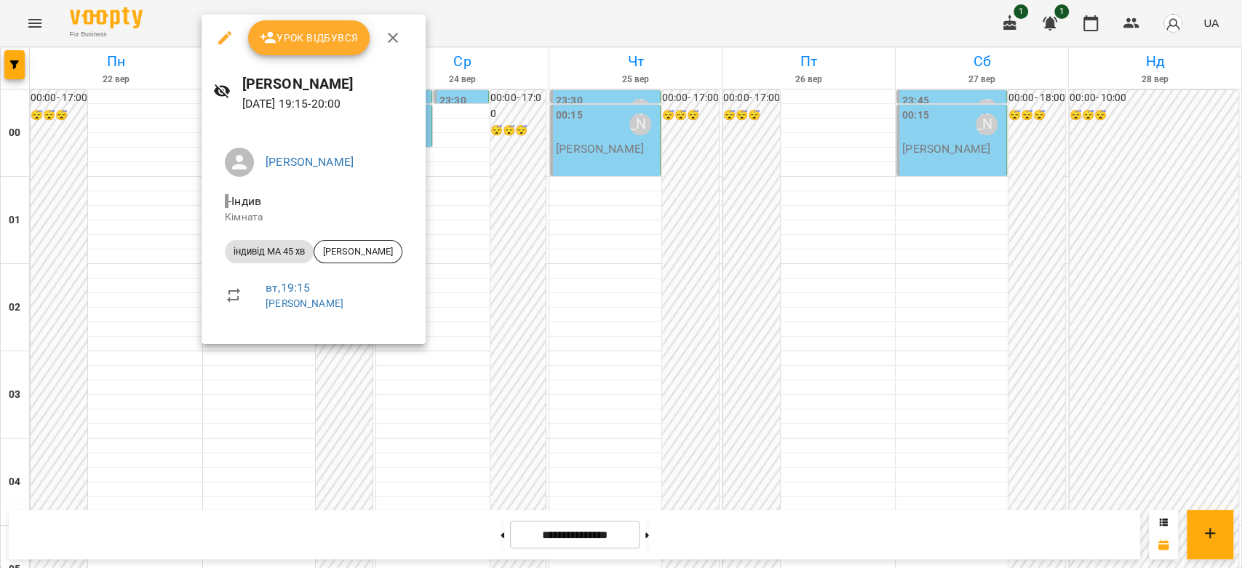
click at [589, 266] on div at bounding box center [621, 284] width 1242 height 568
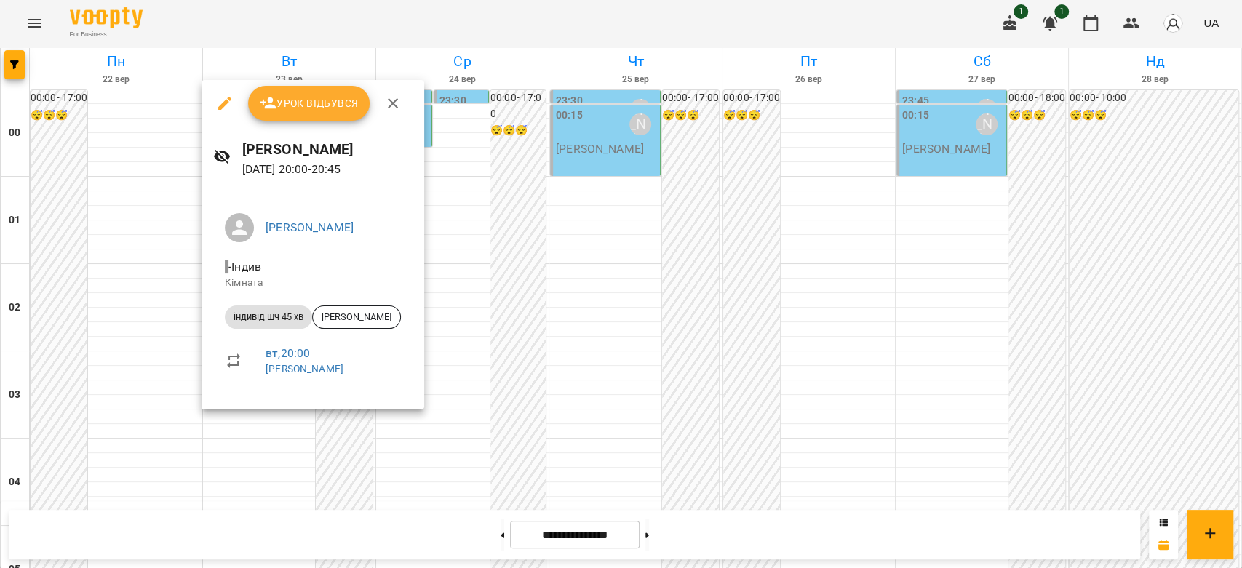
click at [580, 336] on div at bounding box center [621, 284] width 1242 height 568
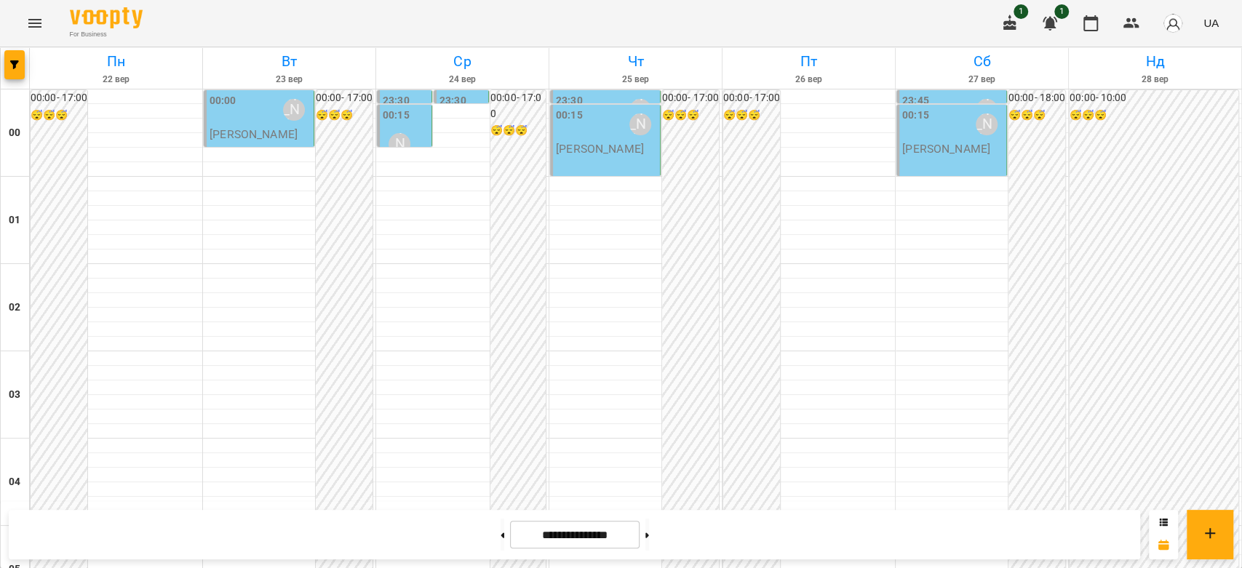
scroll to position [1617, 0]
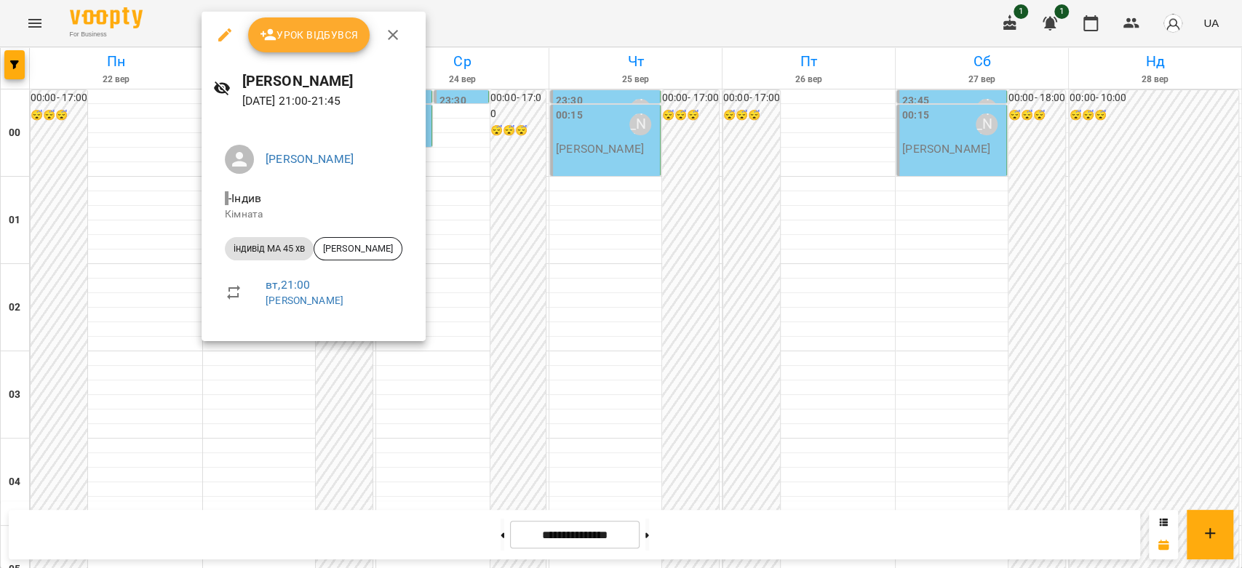
click at [600, 306] on div at bounding box center [621, 284] width 1242 height 568
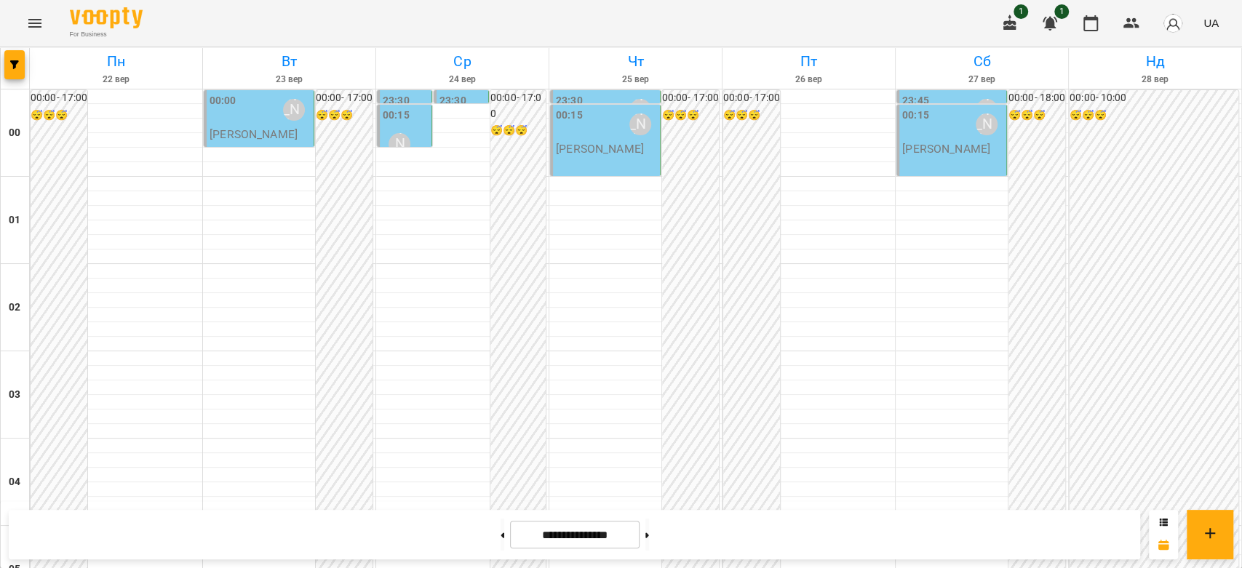
scroll to position [1682, 0]
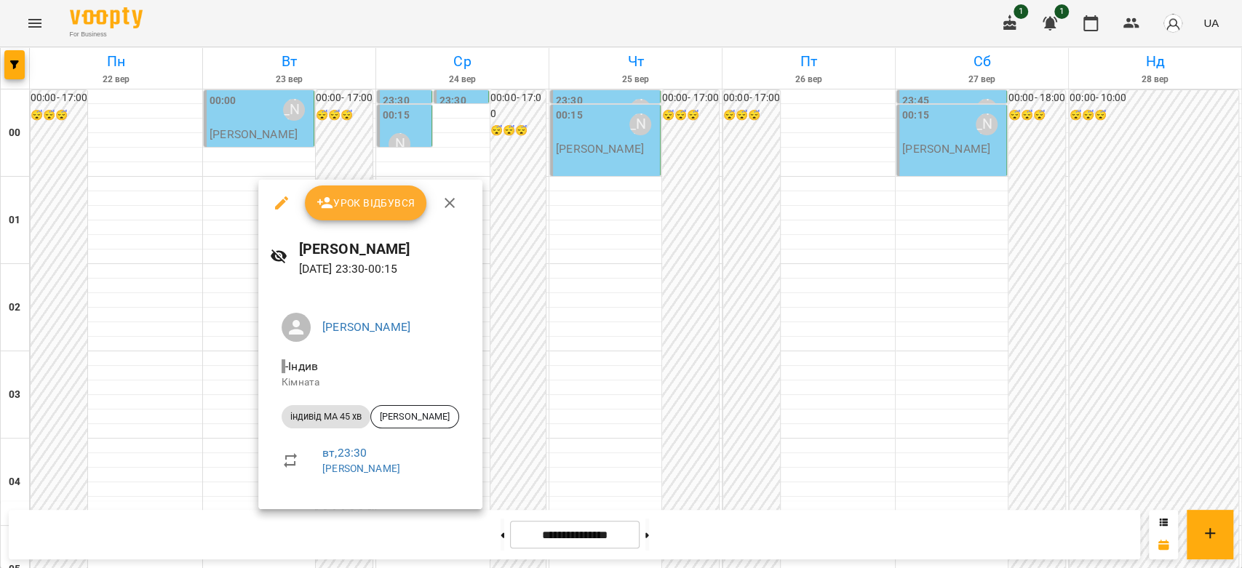
click at [509, 389] on div at bounding box center [621, 284] width 1242 height 568
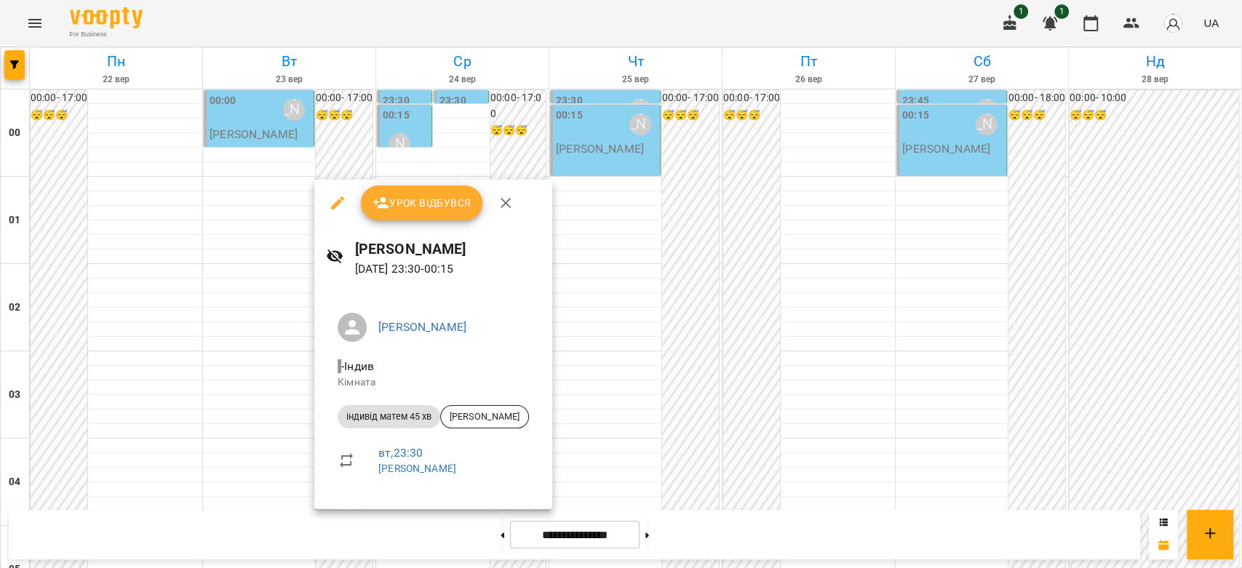
click at [593, 379] on div at bounding box center [621, 284] width 1242 height 568
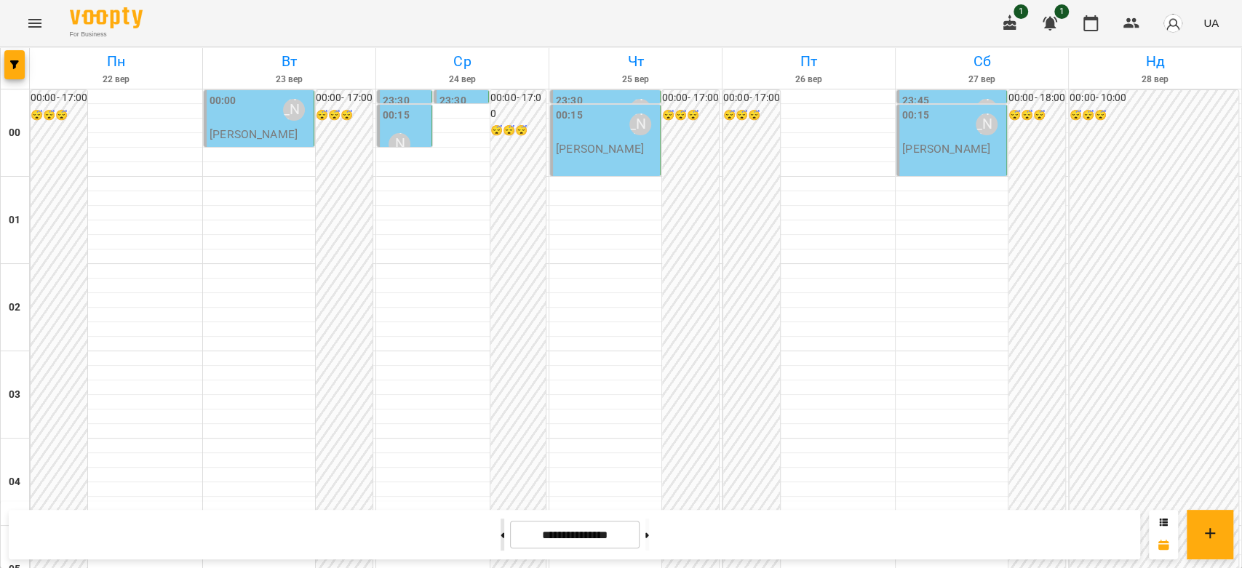
click at [501, 537] on button at bounding box center [503, 535] width 4 height 32
click at [501, 528] on button at bounding box center [503, 535] width 4 height 32
type input "**********"
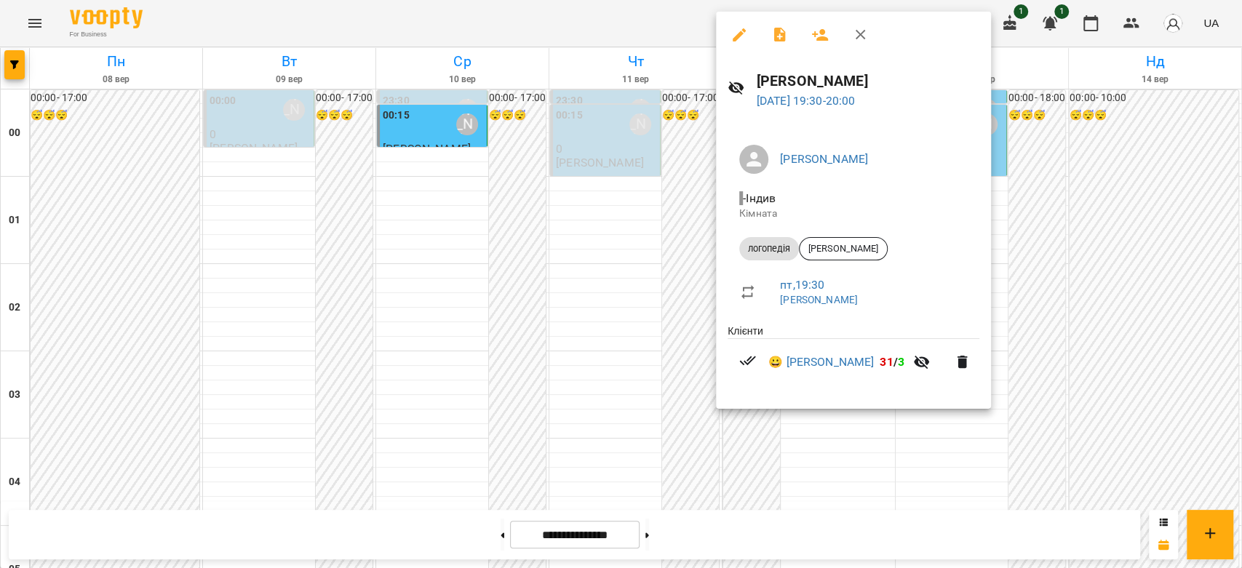
click at [656, 180] on div at bounding box center [621, 284] width 1242 height 568
